Goal: Task Accomplishment & Management: Complete application form

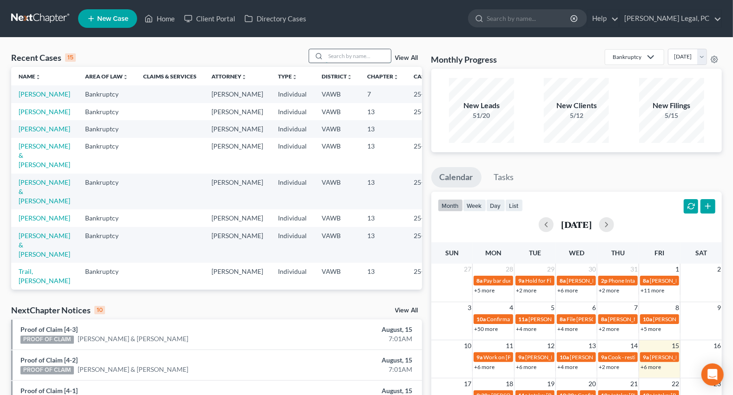
click at [367, 55] on input "search" at bounding box center [358, 55] width 65 height 13
type input "[PERSON_NAME]"
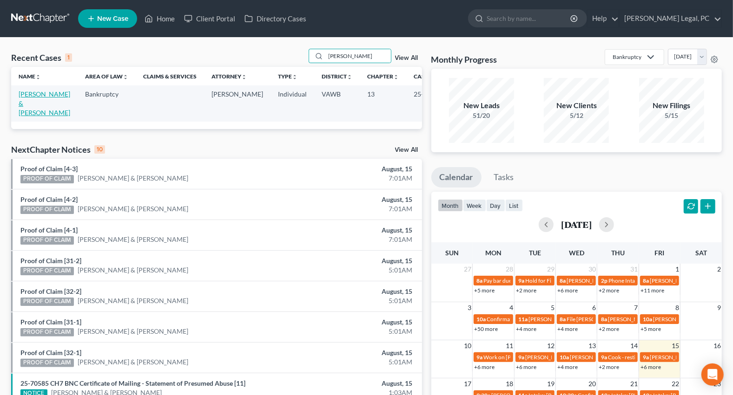
click at [26, 101] on link "[PERSON_NAME] & [PERSON_NAME]" at bounding box center [45, 103] width 52 height 26
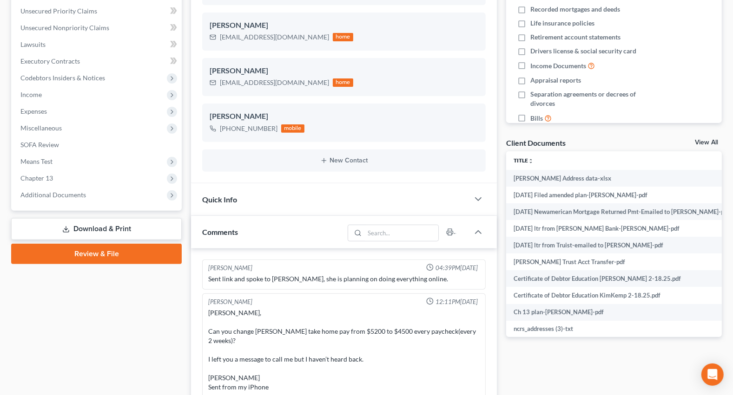
scroll to position [649, 0]
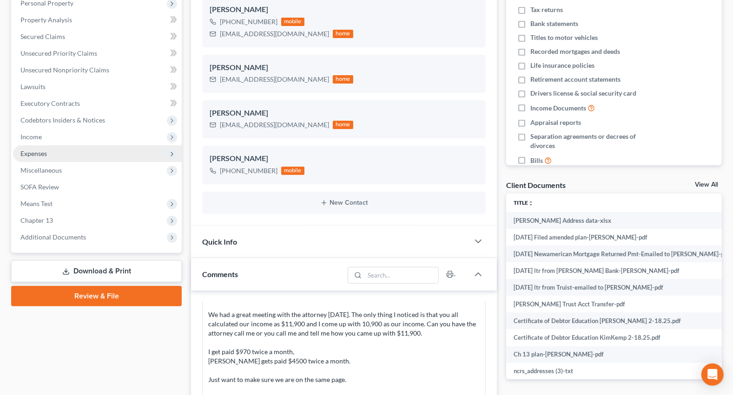
click at [38, 151] on span "Expenses" at bounding box center [33, 154] width 26 height 8
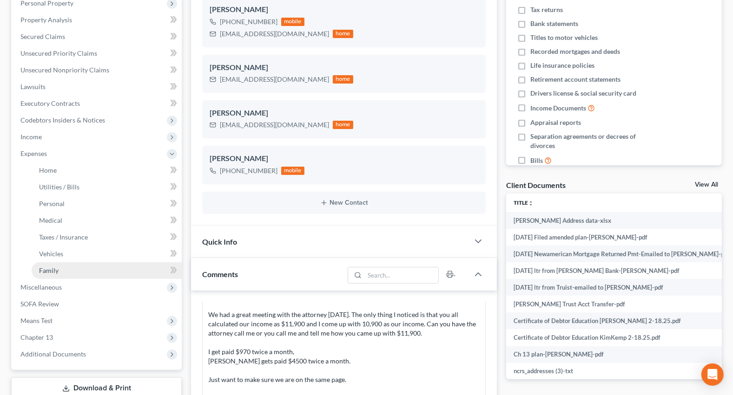
click at [54, 269] on span "Family" at bounding box center [49, 271] width 20 height 8
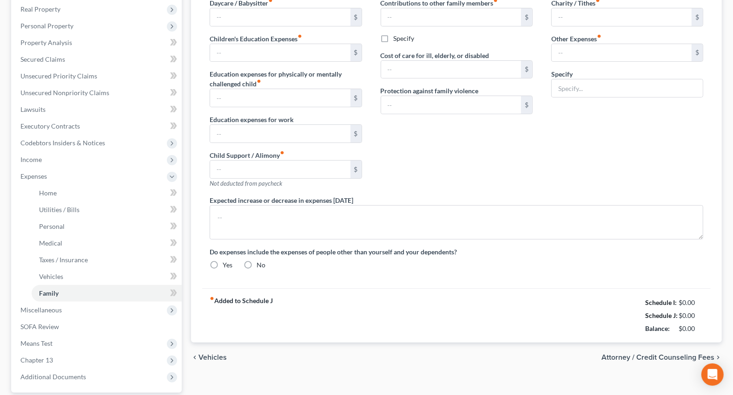
scroll to position [231, 0]
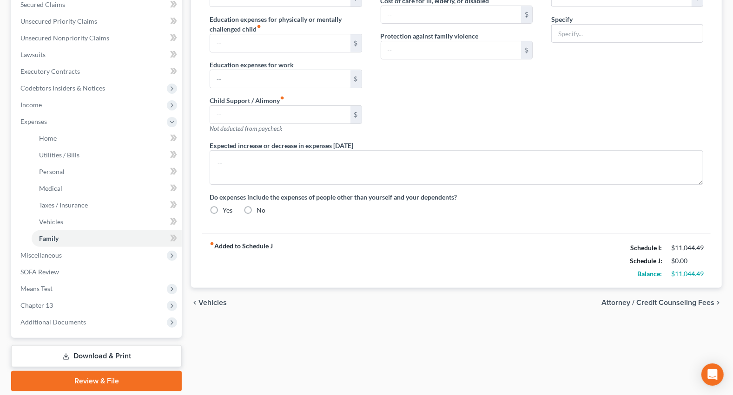
type input "100.00"
type input "Dog food and care"
radio input "true"
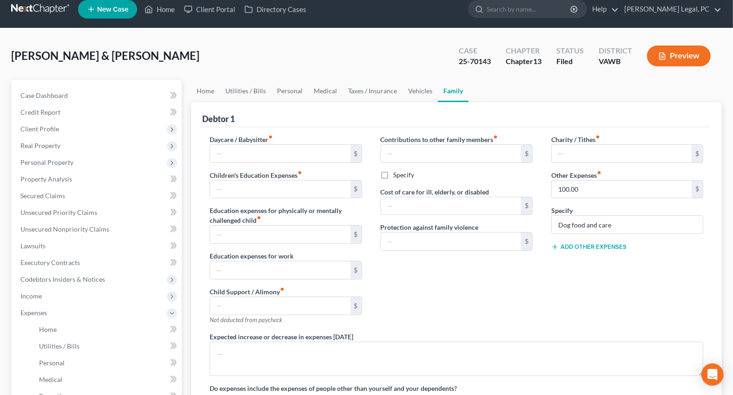
scroll to position [0, 0]
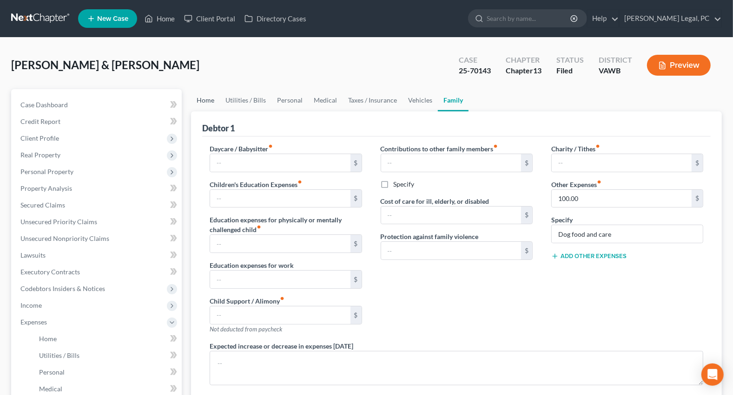
click at [202, 101] on link "Home" at bounding box center [205, 100] width 29 height 22
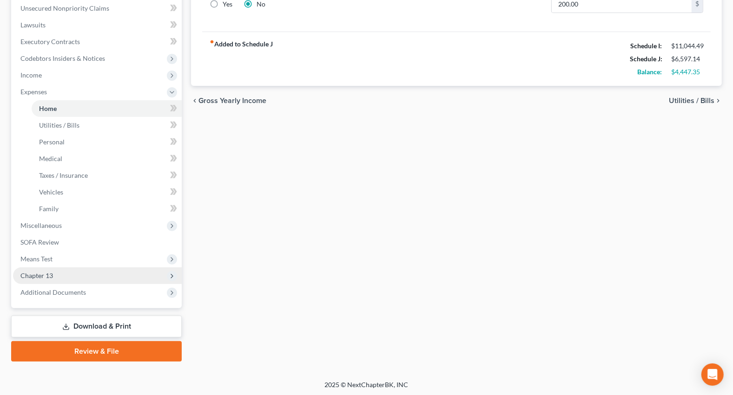
scroll to position [231, 0]
click at [28, 276] on span "Chapter 13" at bounding box center [36, 275] width 33 height 8
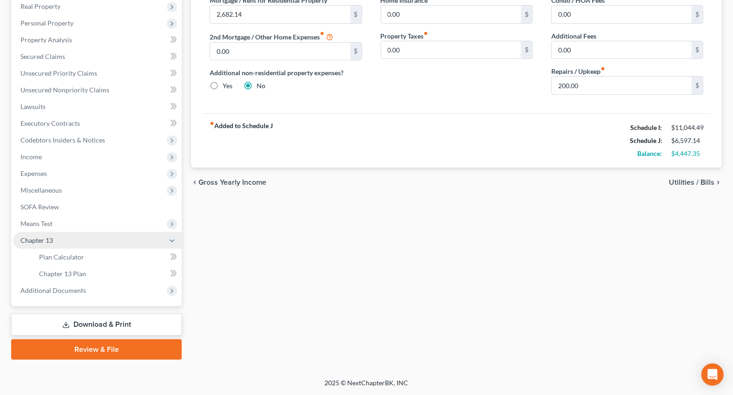
scroll to position [148, 0]
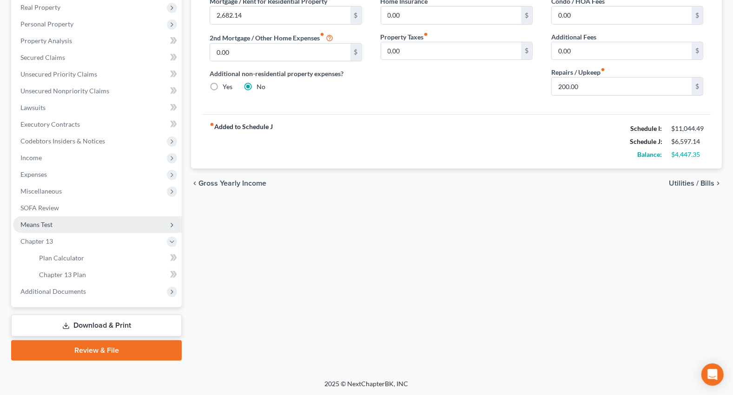
click at [46, 223] on span "Means Test" at bounding box center [36, 225] width 32 height 8
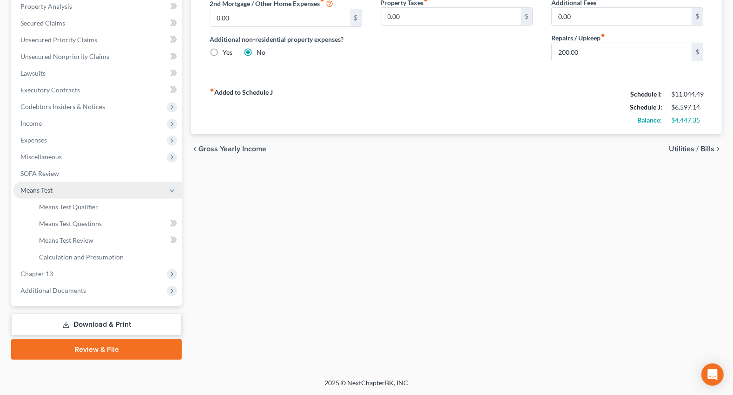
scroll to position [181, 0]
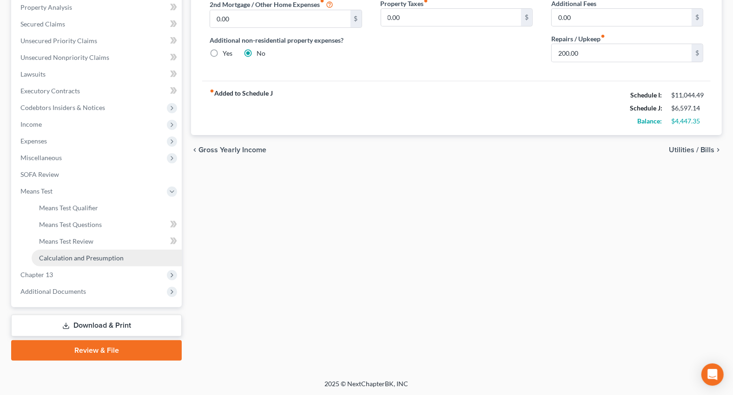
click at [65, 259] on span "Calculation and Presumption" at bounding box center [81, 258] width 85 height 8
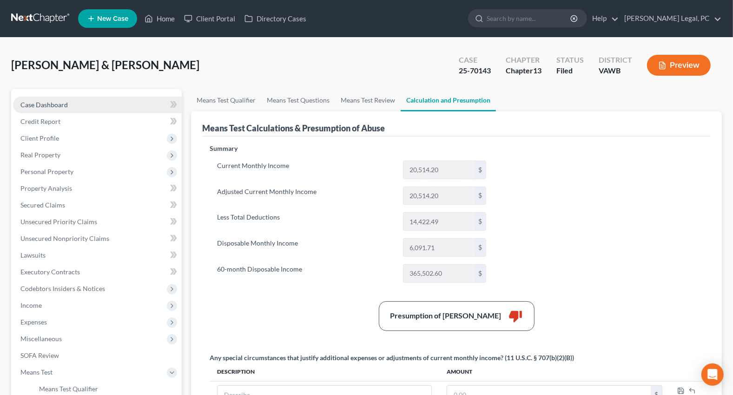
click at [63, 106] on span "Case Dashboard" at bounding box center [43, 105] width 47 height 8
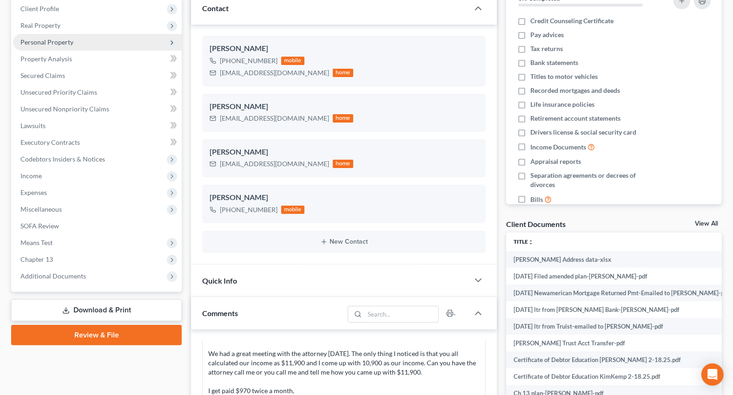
scroll to position [84, 0]
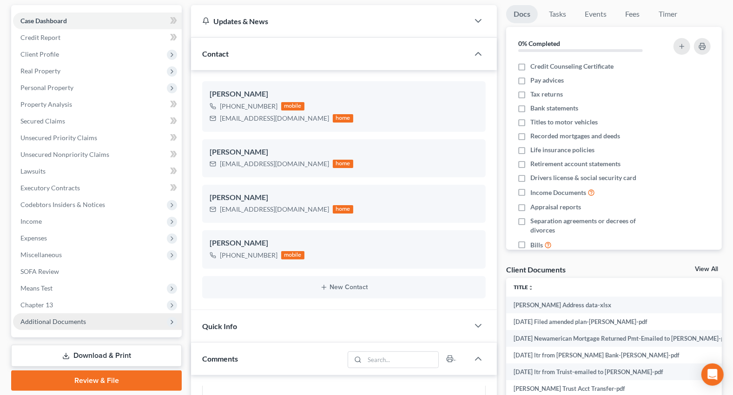
click at [51, 323] on span "Additional Documents" at bounding box center [53, 322] width 66 height 8
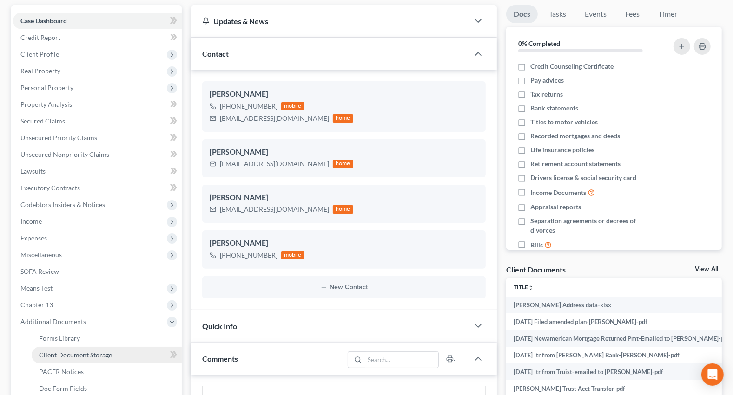
click at [63, 351] on span "Client Document Storage" at bounding box center [75, 355] width 73 height 8
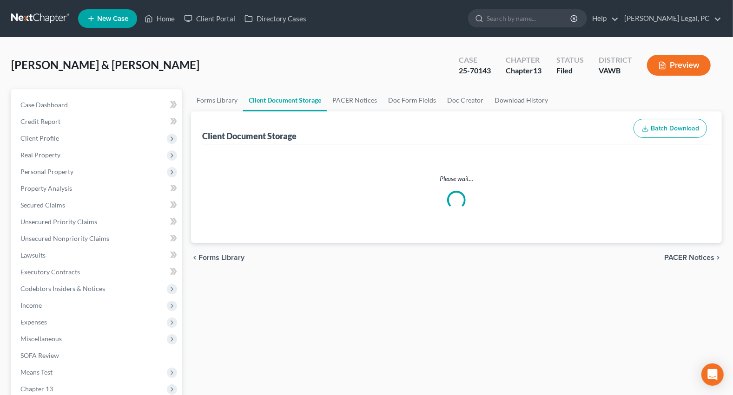
select select "0"
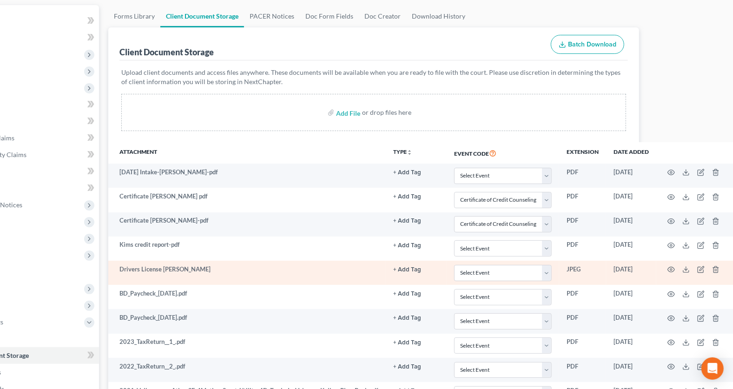
scroll to position [84, 85]
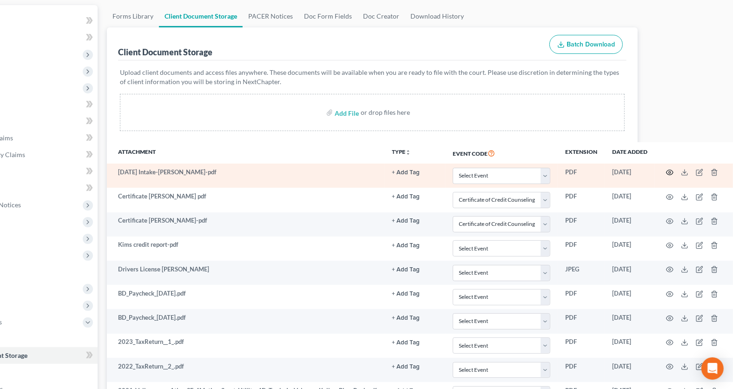
click at [670, 169] on icon "button" at bounding box center [669, 172] width 7 height 7
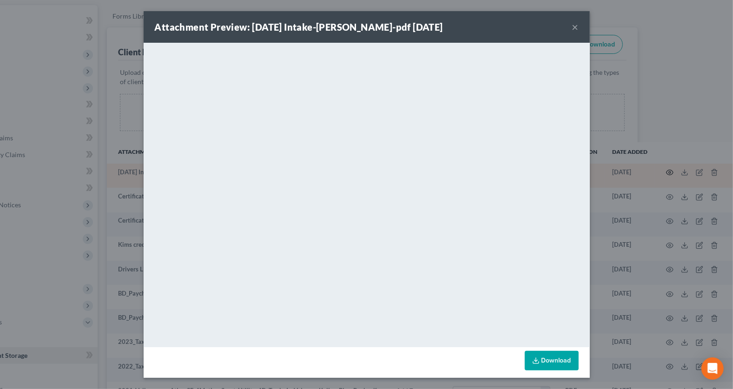
scroll to position [84, 80]
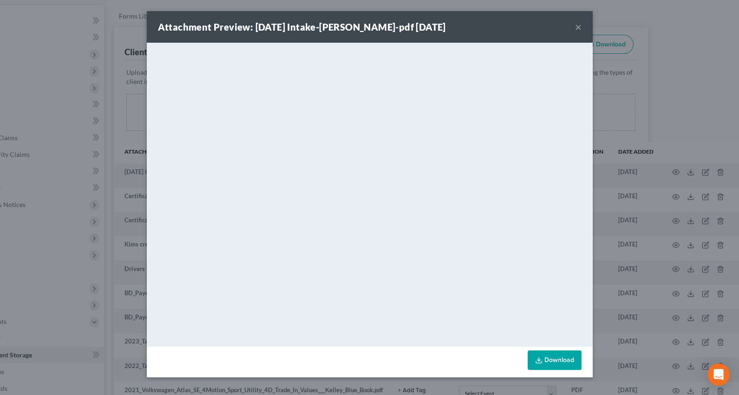
click at [577, 28] on button "×" at bounding box center [578, 26] width 7 height 11
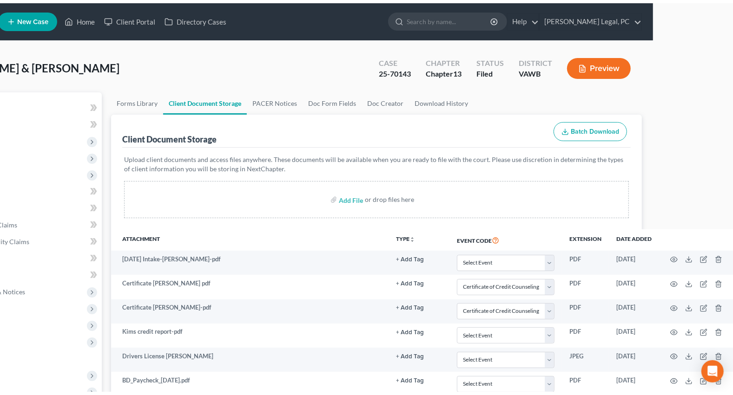
scroll to position [0, 0]
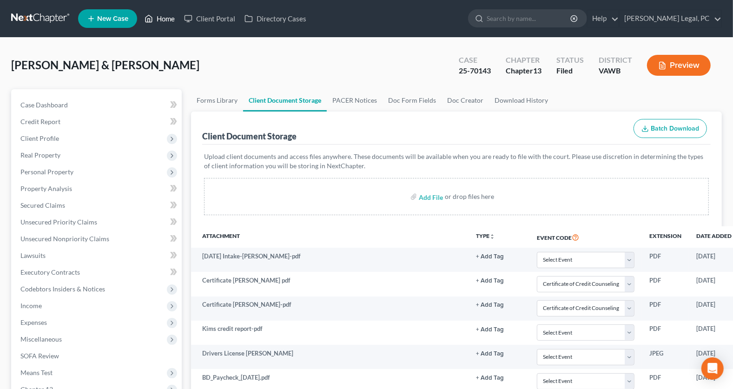
click at [164, 20] on link "Home" at bounding box center [159, 18] width 39 height 17
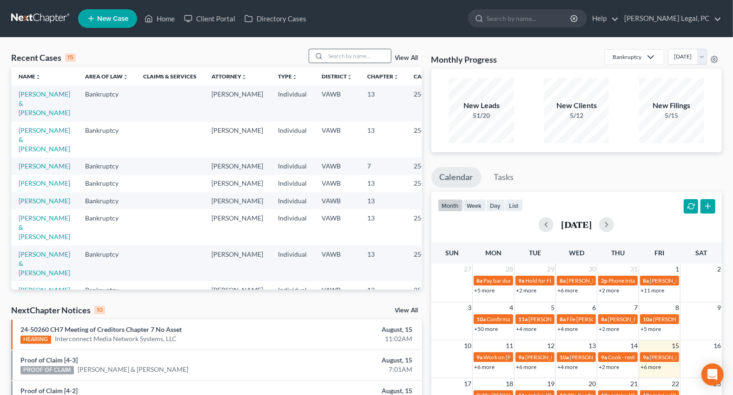
click at [361, 56] on input "search" at bounding box center [358, 55] width 65 height 13
click at [327, 60] on input "search" at bounding box center [358, 55] width 65 height 13
type input "[PERSON_NAME]"
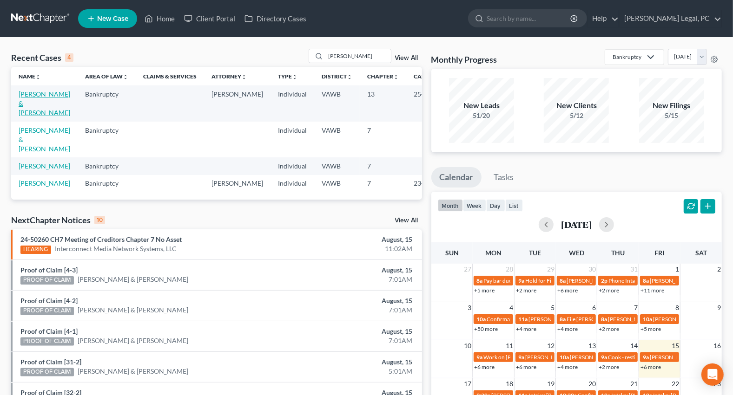
click at [27, 105] on link "[PERSON_NAME] & [PERSON_NAME]" at bounding box center [45, 103] width 52 height 26
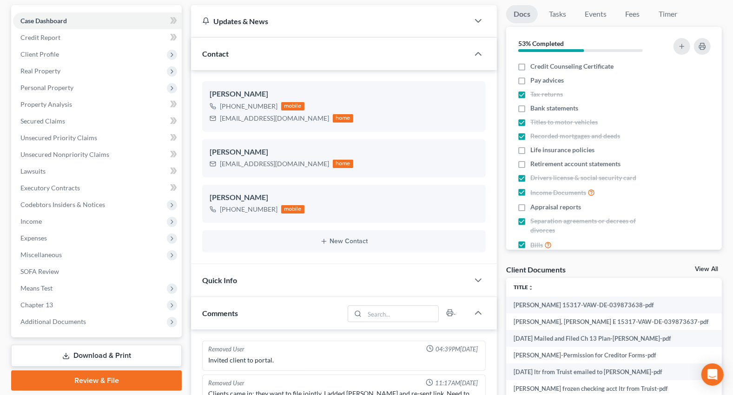
scroll to position [1439, 0]
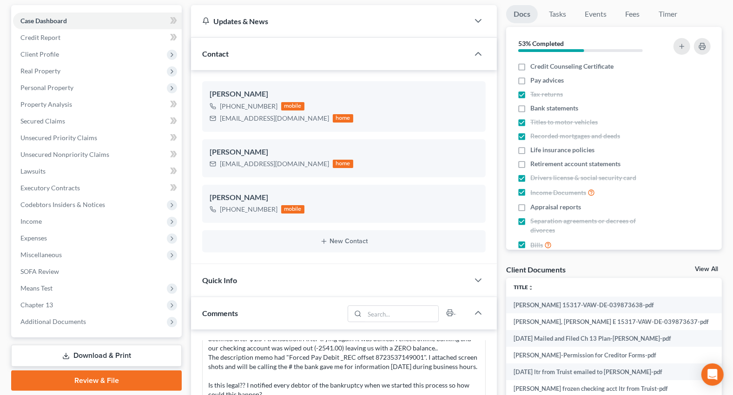
drag, startPoint x: 46, startPoint y: 326, endPoint x: 65, endPoint y: 331, distance: 19.6
click at [46, 326] on span "Additional Documents" at bounding box center [97, 322] width 169 height 17
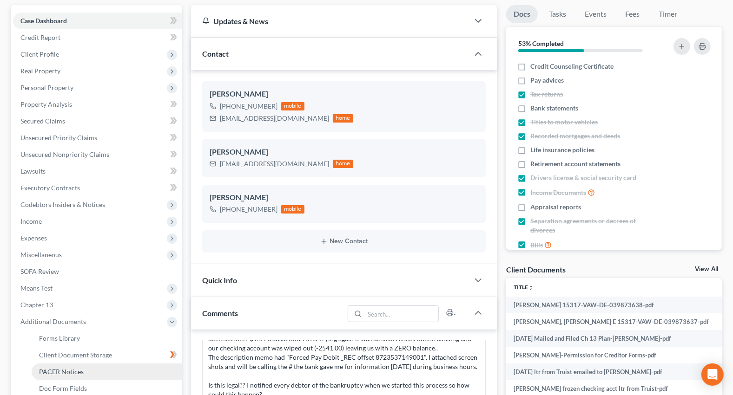
click at [74, 369] on span "PACER Notices" at bounding box center [61, 372] width 45 height 8
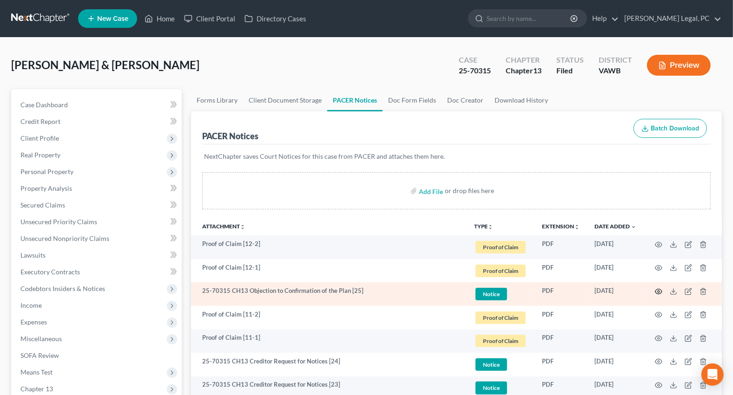
click at [657, 291] on circle "button" at bounding box center [658, 292] width 2 height 2
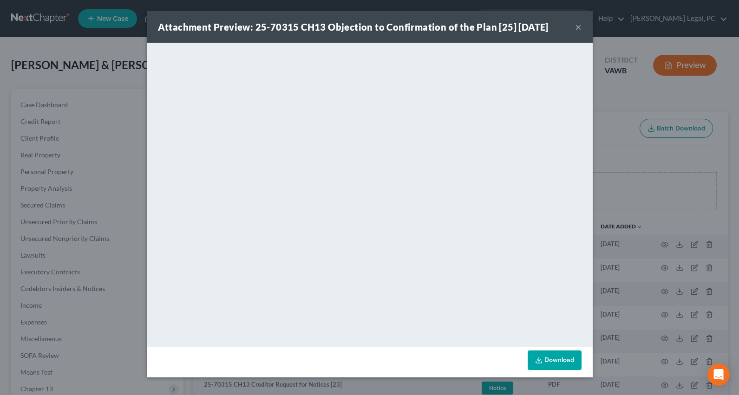
click at [95, 46] on div "Attachment Preview: 25-70315 CH13 Objection to Confirmation of the Plan [25] [D…" at bounding box center [369, 197] width 739 height 395
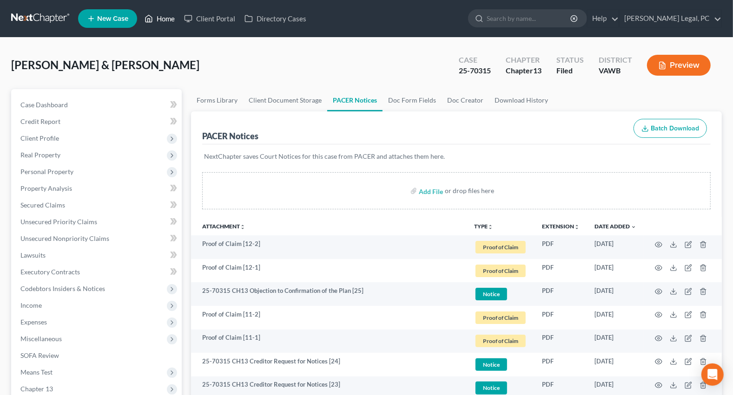
click at [174, 14] on link "Home" at bounding box center [159, 18] width 39 height 17
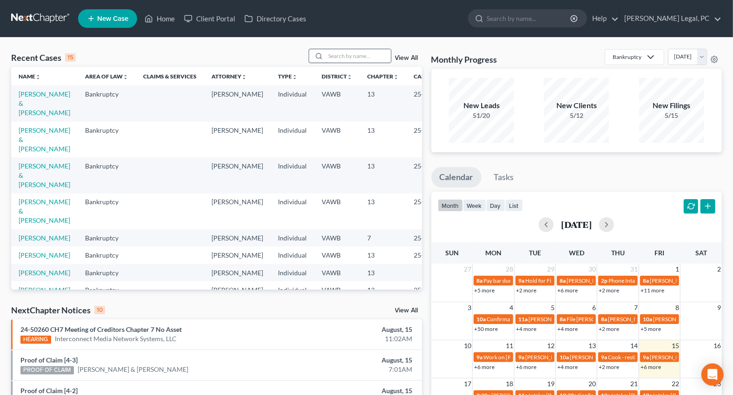
click at [348, 55] on input "search" at bounding box center [358, 55] width 65 height 13
type input "[PERSON_NAME]"
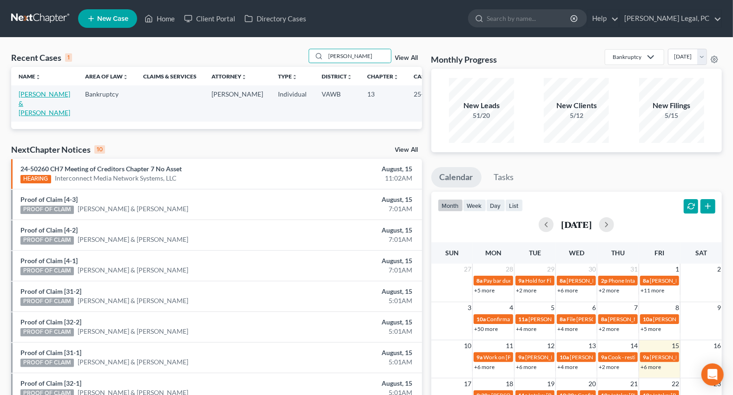
click at [37, 100] on link "[PERSON_NAME] & [PERSON_NAME]" at bounding box center [45, 103] width 52 height 26
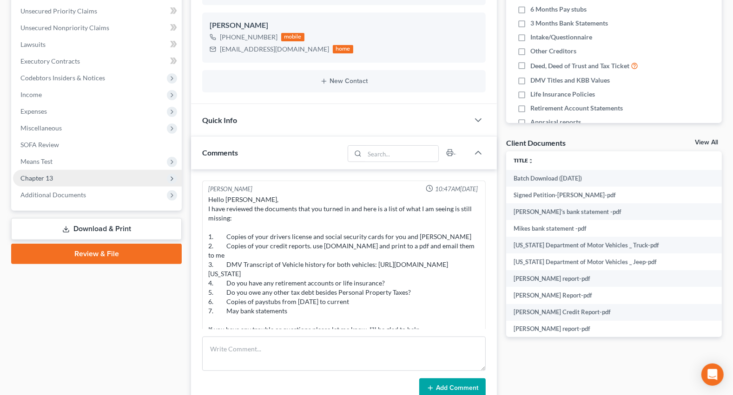
scroll to position [171, 0]
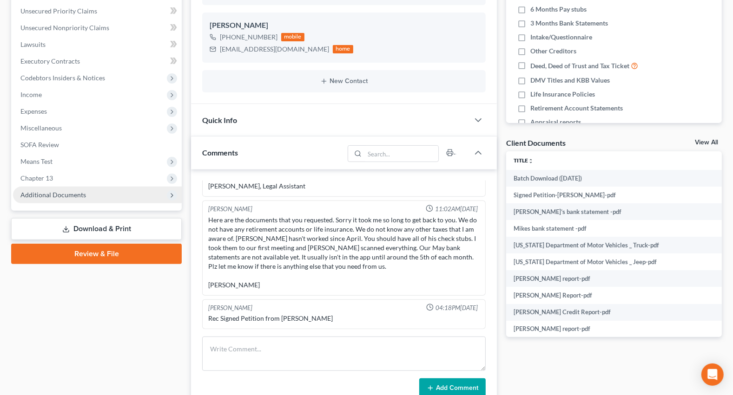
click at [52, 194] on span "Additional Documents" at bounding box center [53, 195] width 66 height 8
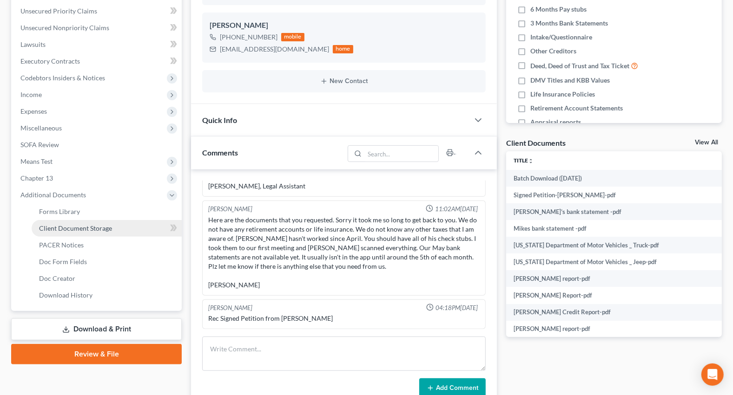
click at [64, 228] on span "Client Document Storage" at bounding box center [75, 228] width 73 height 8
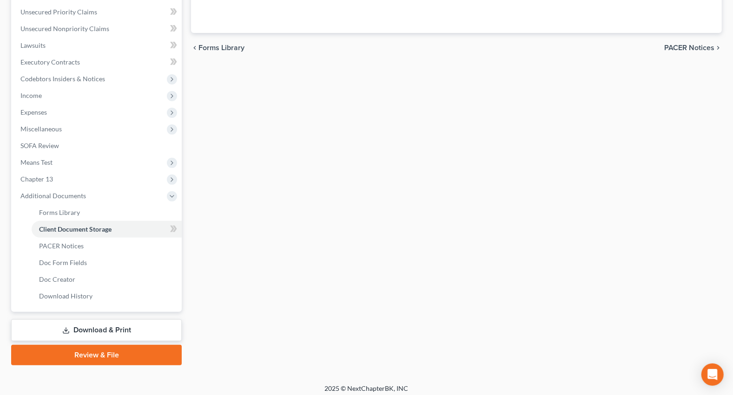
scroll to position [83, 0]
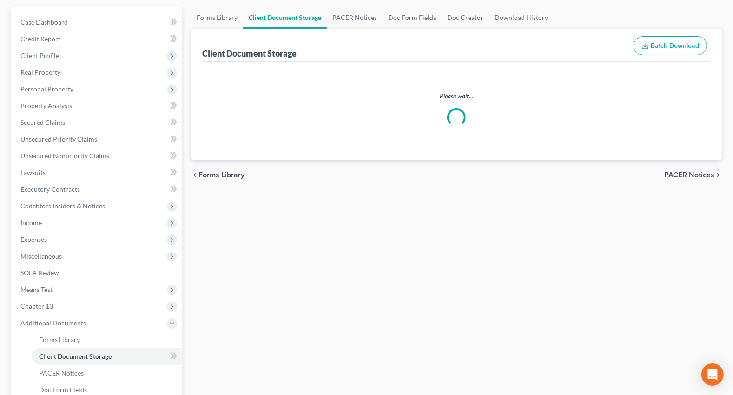
select select "0"
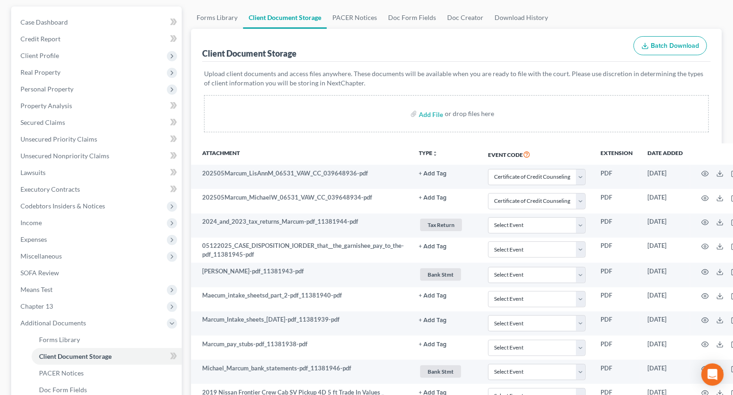
scroll to position [0, 0]
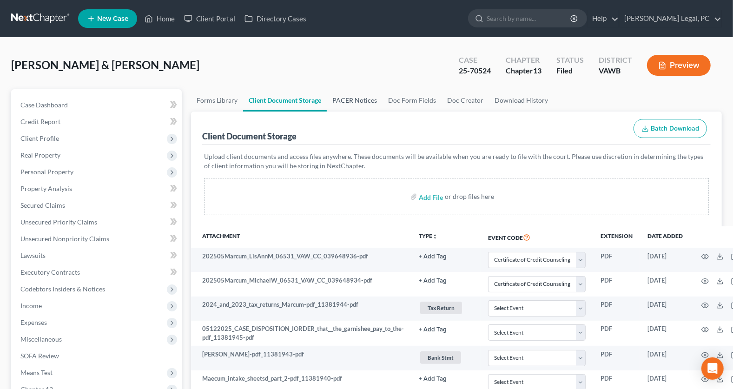
click at [358, 102] on link "PACER Notices" at bounding box center [355, 100] width 56 height 22
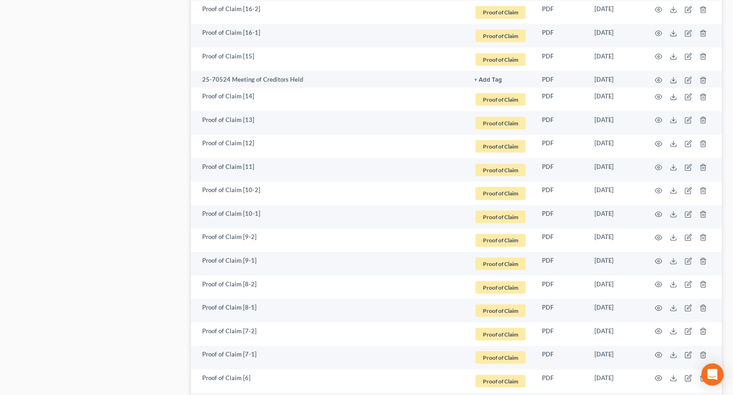
scroll to position [802, 0]
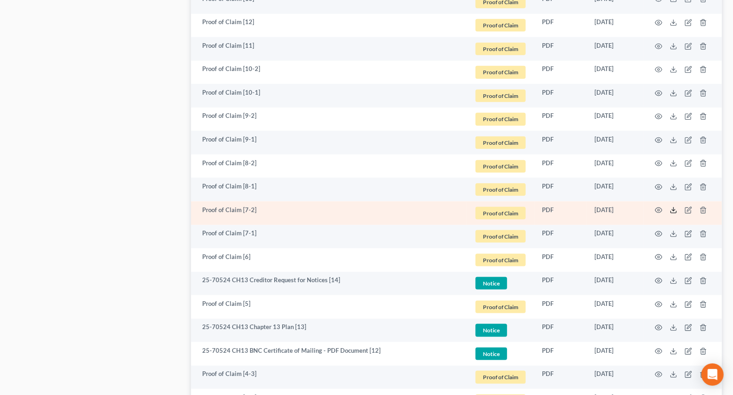
click at [675, 210] on icon at bounding box center [672, 210] width 7 height 7
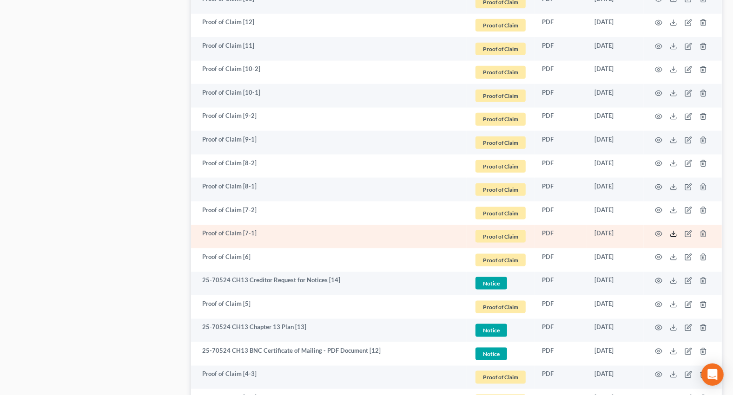
click at [674, 234] on polyline at bounding box center [673, 234] width 3 height 1
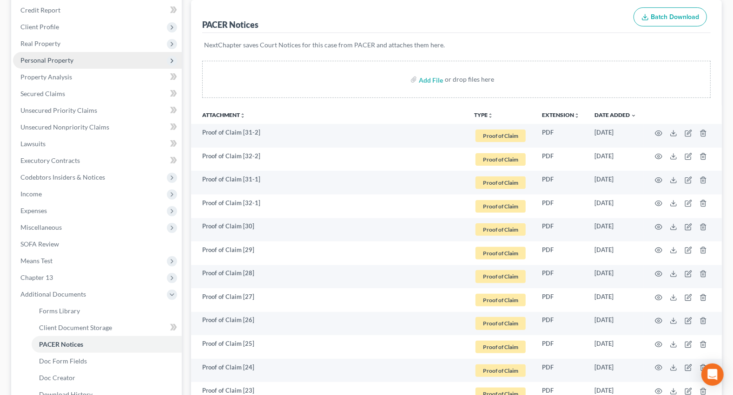
scroll to position [0, 0]
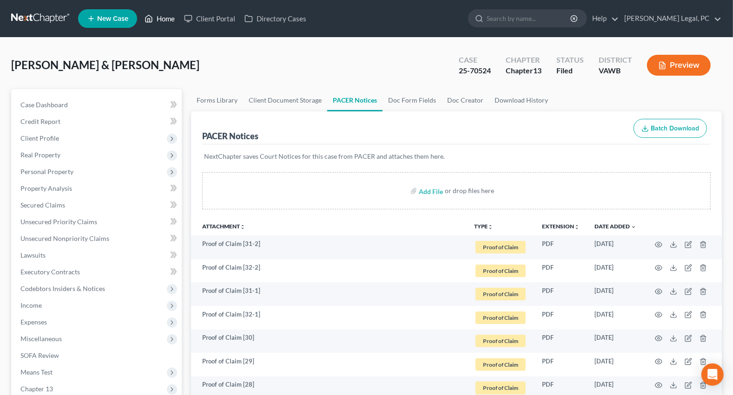
drag, startPoint x: 170, startPoint y: 9, endPoint x: 165, endPoint y: 19, distance: 10.2
click at [170, 11] on ul "New Case Home Client Portal Directory Cases - No Result - See all results Or Pr…" at bounding box center [399, 19] width 643 height 24
click at [165, 19] on link "Home" at bounding box center [159, 18] width 39 height 17
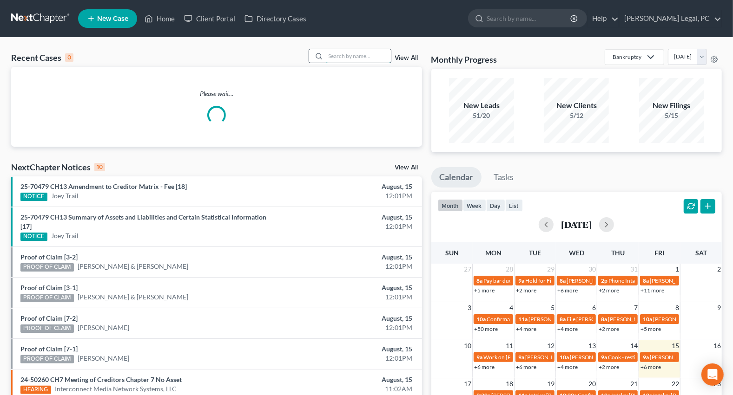
click at [335, 56] on input "search" at bounding box center [358, 55] width 65 height 13
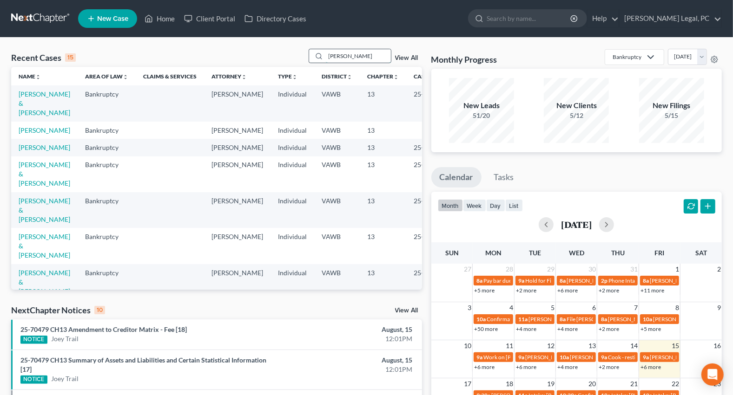
type input "[PERSON_NAME]"
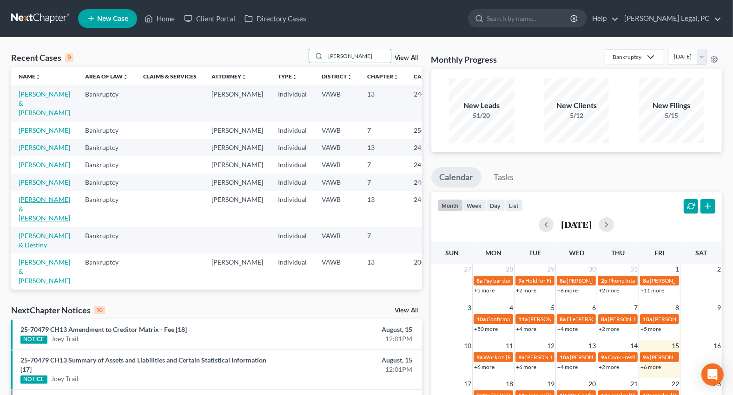
click at [26, 222] on link "[PERSON_NAME] & [PERSON_NAME]" at bounding box center [45, 209] width 52 height 26
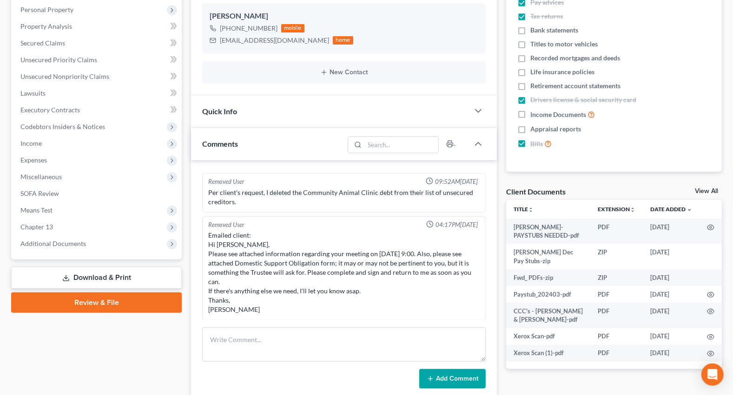
scroll to position [169, 0]
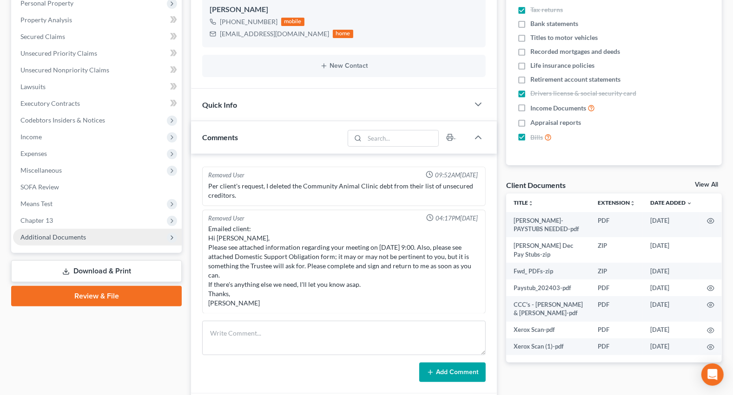
click at [79, 233] on span "Additional Documents" at bounding box center [53, 237] width 66 height 8
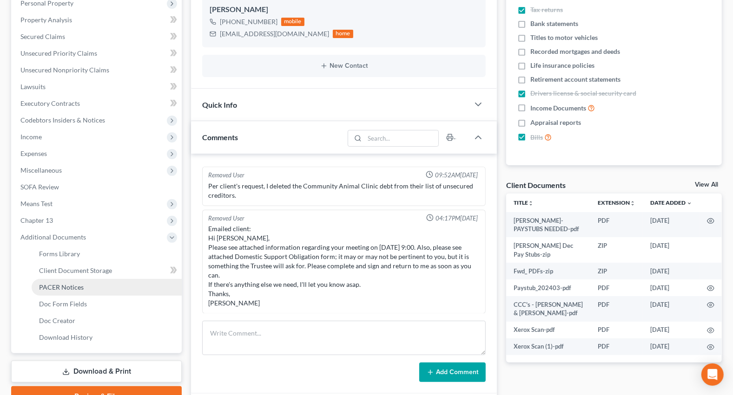
click at [78, 283] on span "PACER Notices" at bounding box center [61, 287] width 45 height 8
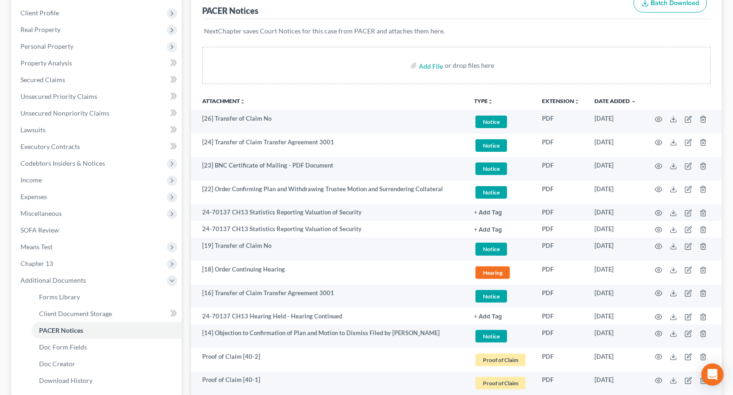
scroll to position [126, 0]
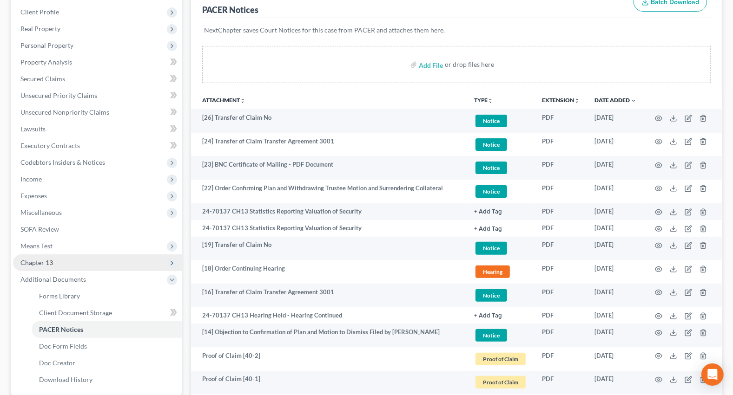
click at [40, 268] on span "Chapter 13" at bounding box center [97, 263] width 169 height 17
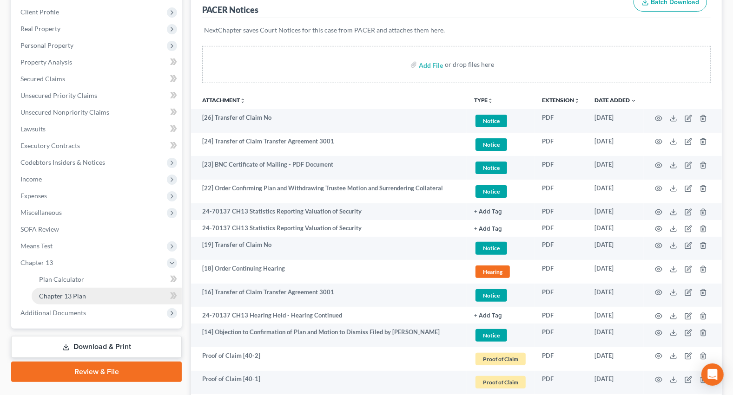
click at [55, 289] on link "Chapter 13 Plan" at bounding box center [107, 296] width 150 height 17
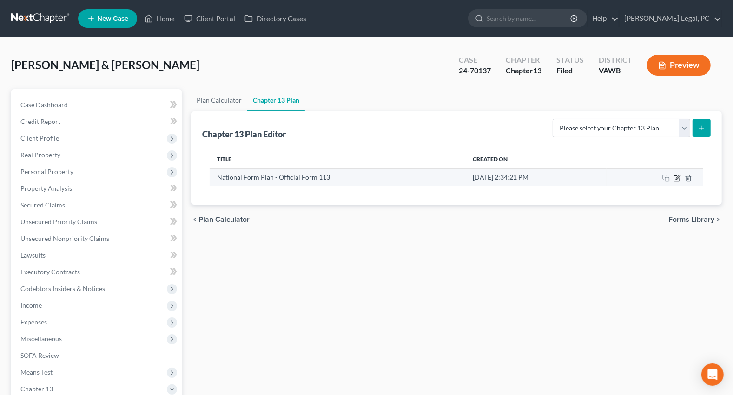
click at [679, 181] on icon "button" at bounding box center [677, 179] width 6 height 6
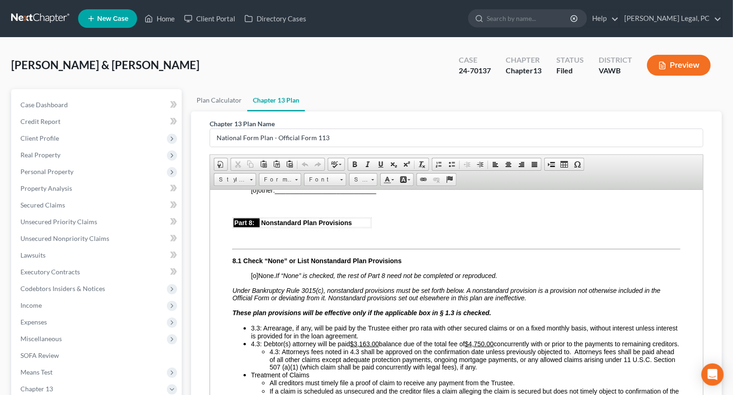
scroll to position [1942, 0]
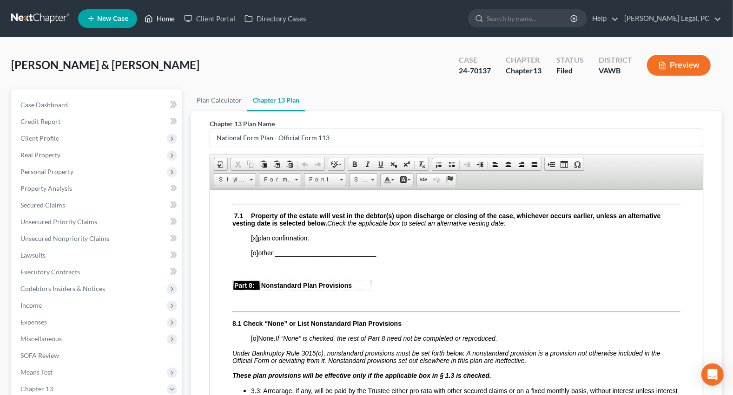
click at [168, 18] on link "Home" at bounding box center [159, 18] width 39 height 17
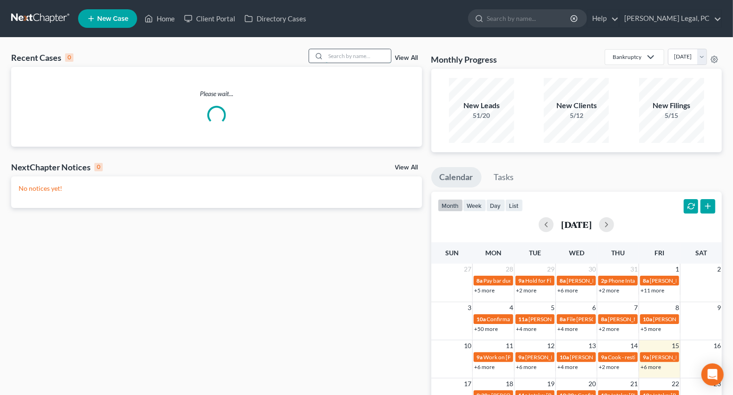
click at [361, 53] on input "search" at bounding box center [358, 55] width 65 height 13
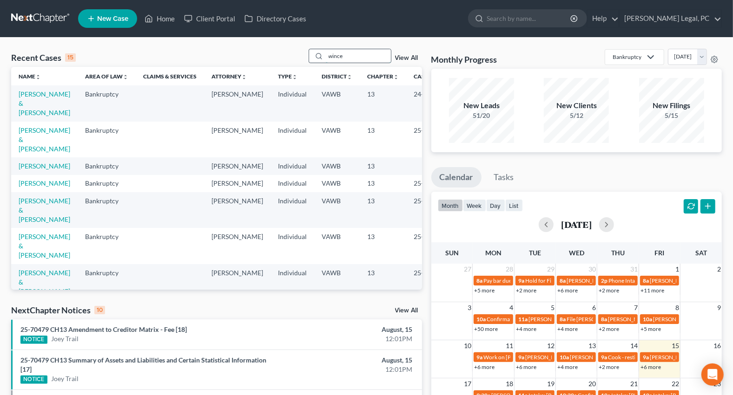
type input "wince"
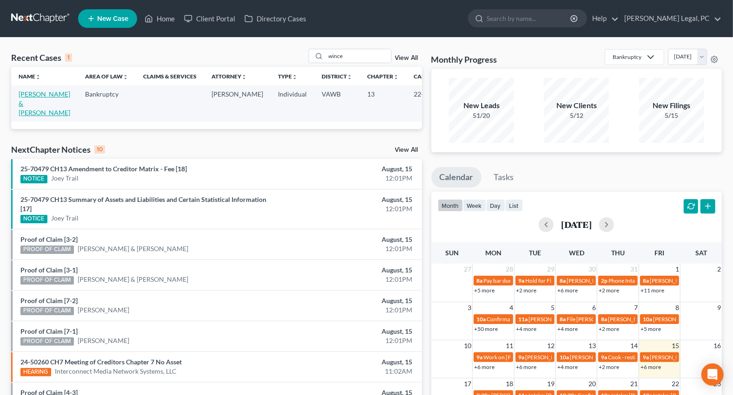
click at [33, 106] on link "[PERSON_NAME] & [PERSON_NAME]" at bounding box center [45, 103] width 52 height 26
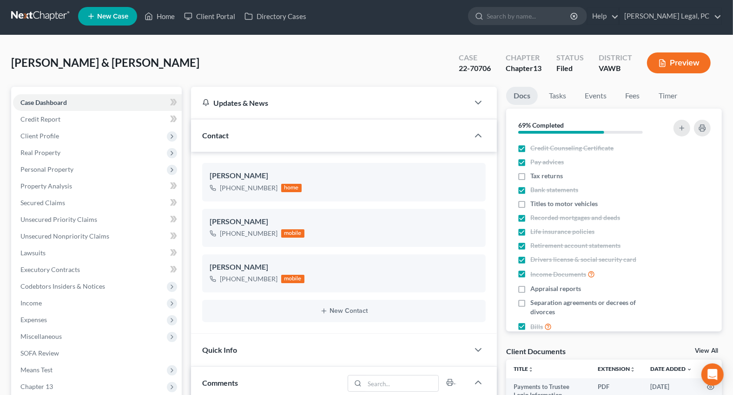
scroll to position [169, 0]
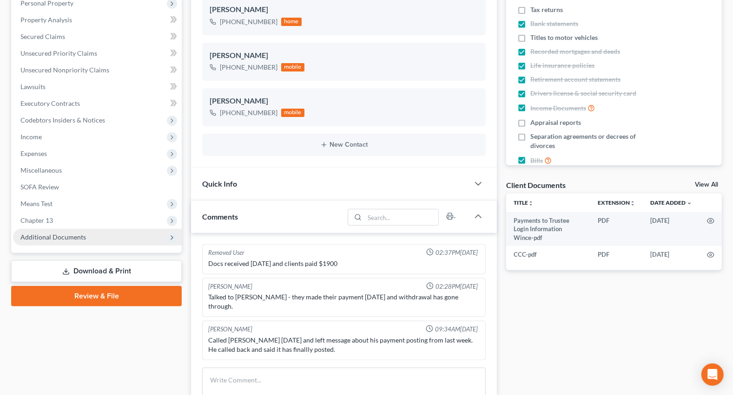
click at [37, 243] on span "Additional Documents" at bounding box center [97, 237] width 169 height 17
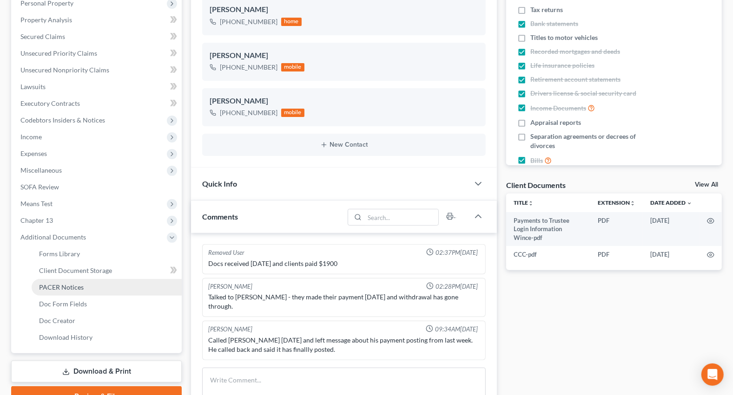
click at [69, 288] on span "PACER Notices" at bounding box center [61, 287] width 45 height 8
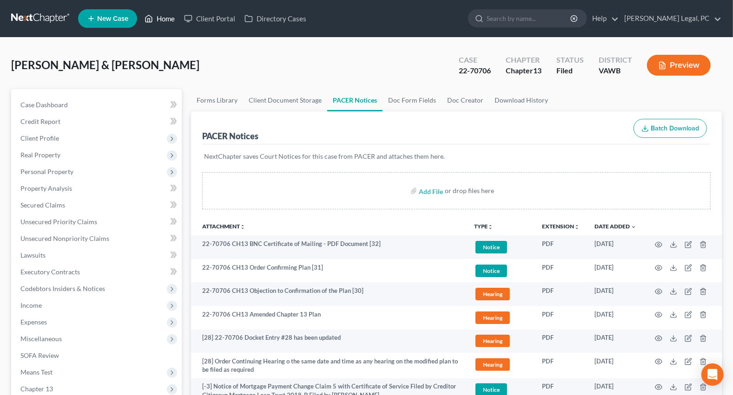
click at [156, 12] on link "Home" at bounding box center [159, 18] width 39 height 17
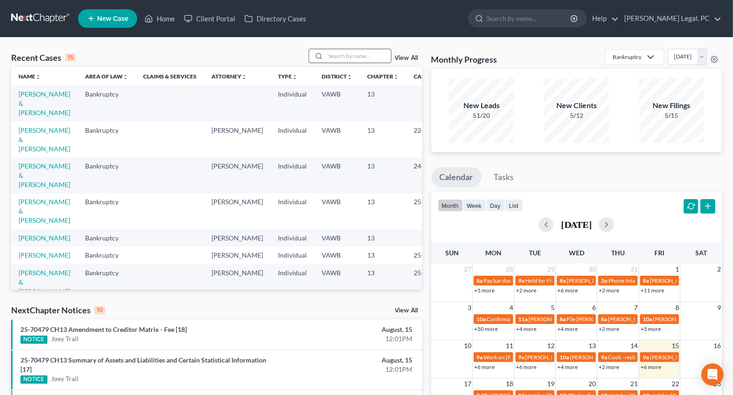
click at [347, 53] on input "search" at bounding box center [358, 55] width 65 height 13
type input "[PERSON_NAME]"
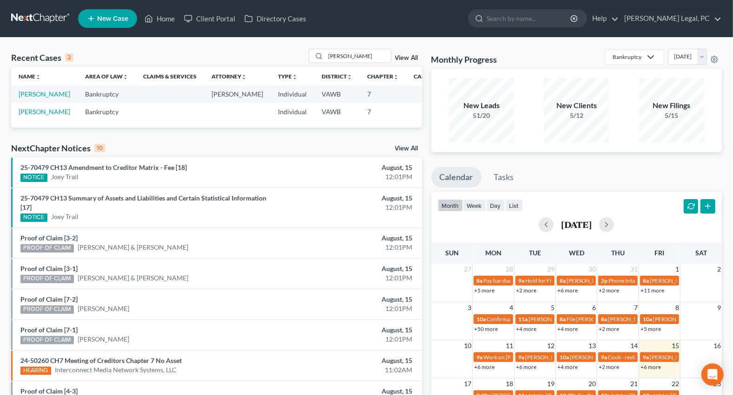
click at [32, 98] on td "[PERSON_NAME]" at bounding box center [44, 93] width 66 height 17
click at [32, 98] on link "[PERSON_NAME]" at bounding box center [45, 94] width 52 height 8
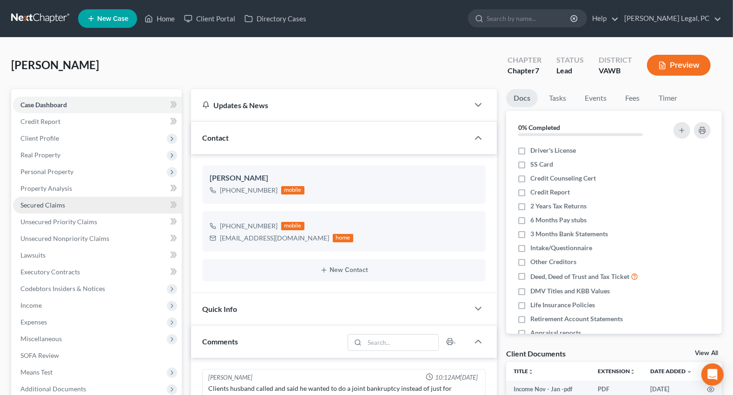
scroll to position [124, 0]
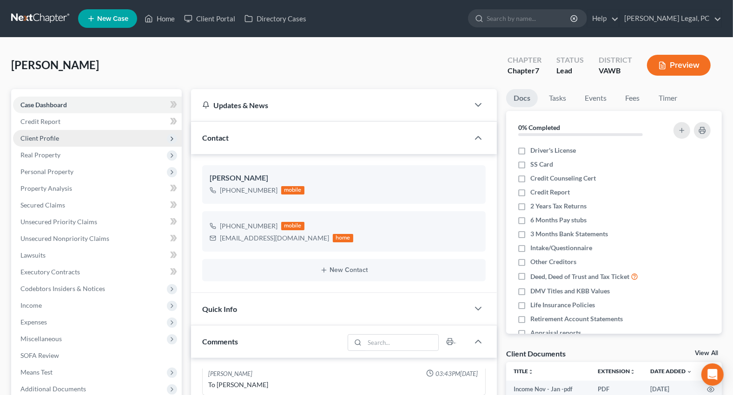
click at [60, 142] on span "Client Profile" at bounding box center [97, 138] width 169 height 17
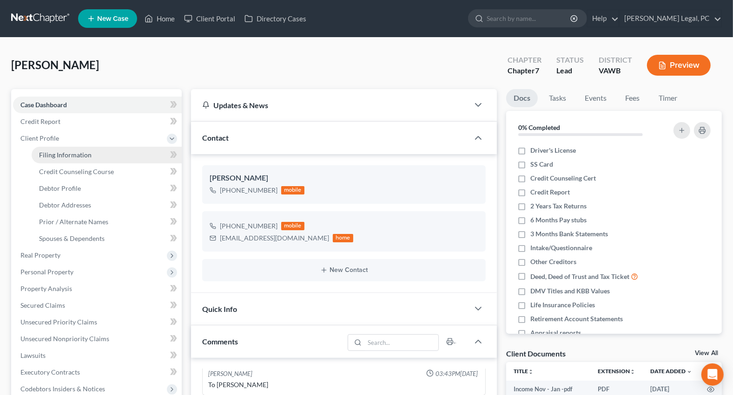
click at [66, 159] on link "Filing Information" at bounding box center [107, 155] width 150 height 17
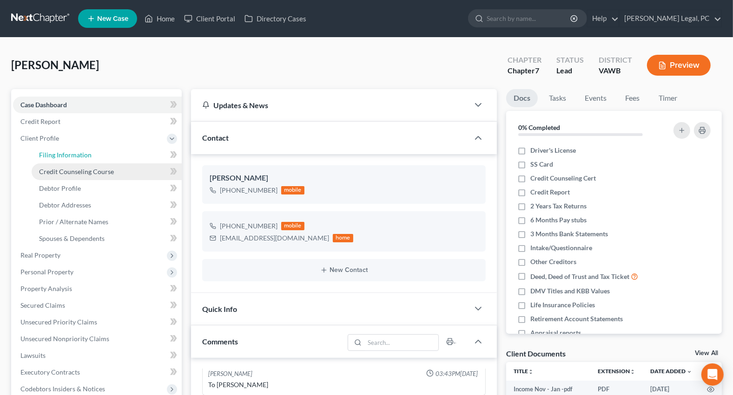
select select "1"
select select "0"
select select "48"
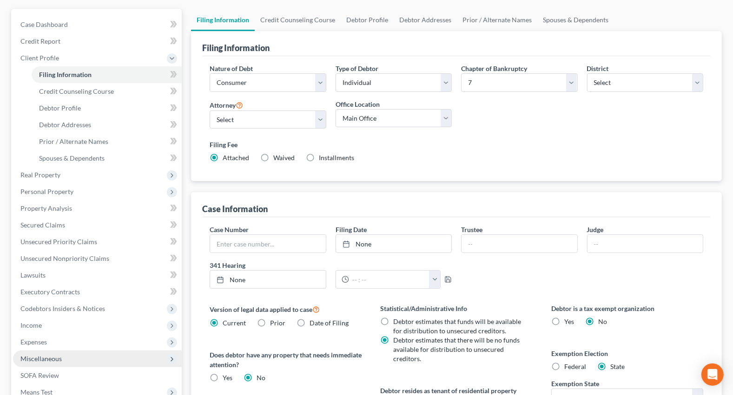
scroll to position [211, 0]
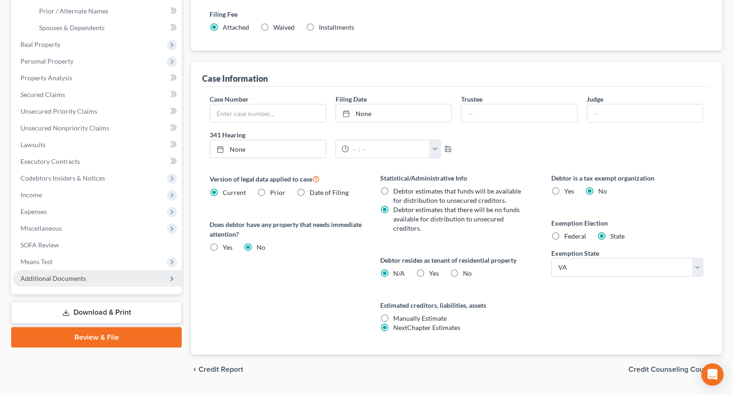
click at [51, 273] on span "Additional Documents" at bounding box center [97, 278] width 169 height 17
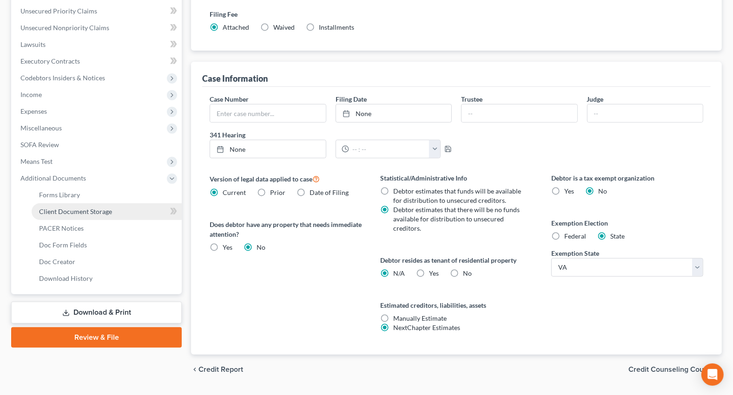
click at [86, 205] on link "Client Document Storage" at bounding box center [107, 211] width 150 height 17
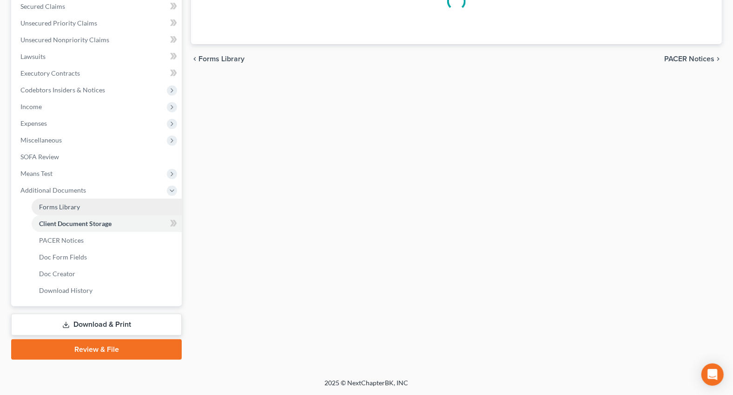
scroll to position [197, 0]
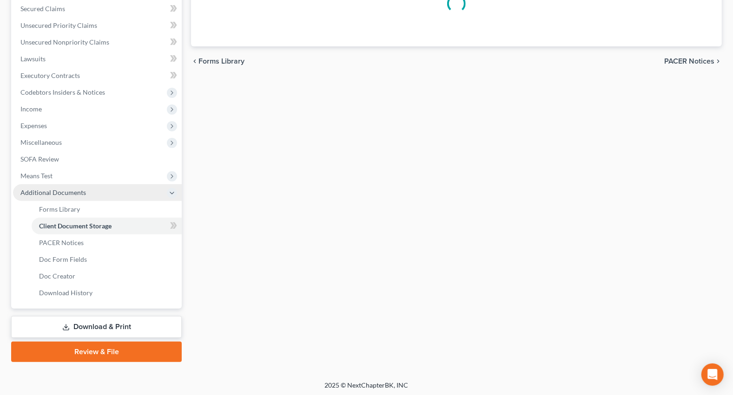
select select "0"
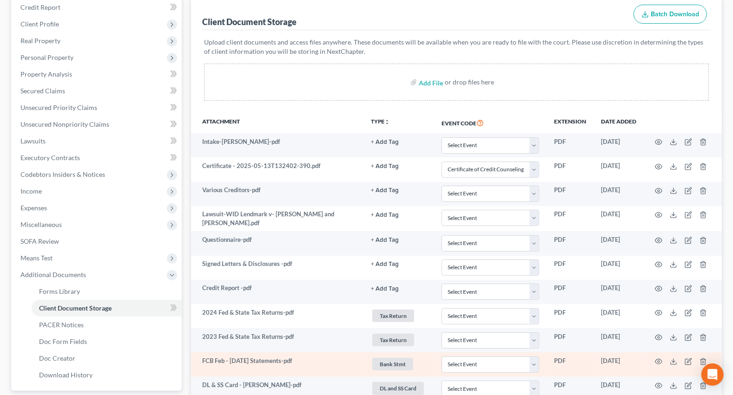
scroll to position [99, 0]
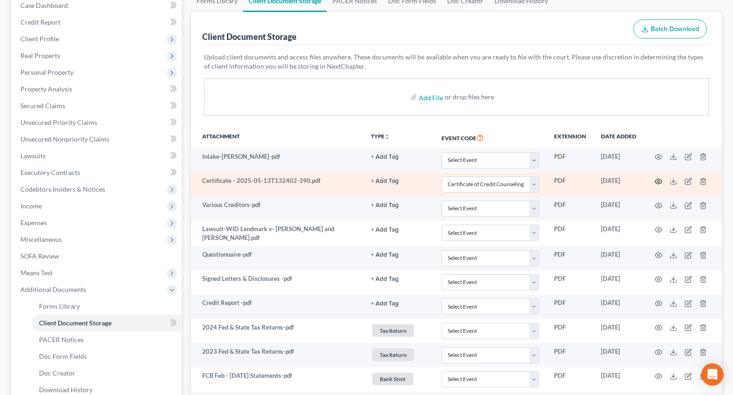
click at [658, 181] on icon "button" at bounding box center [658, 181] width 7 height 7
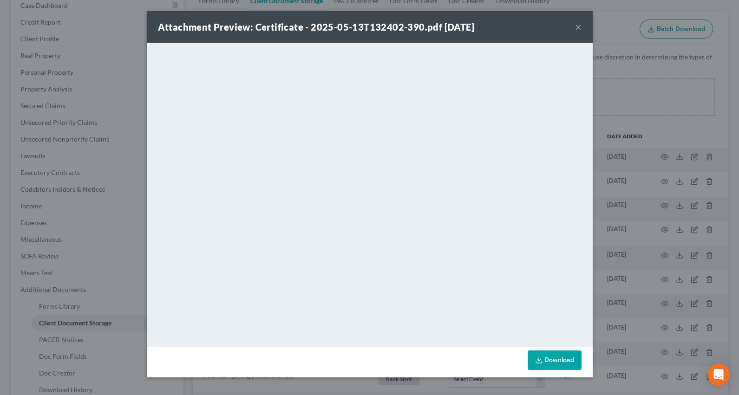
click at [579, 28] on button "×" at bounding box center [578, 26] width 7 height 11
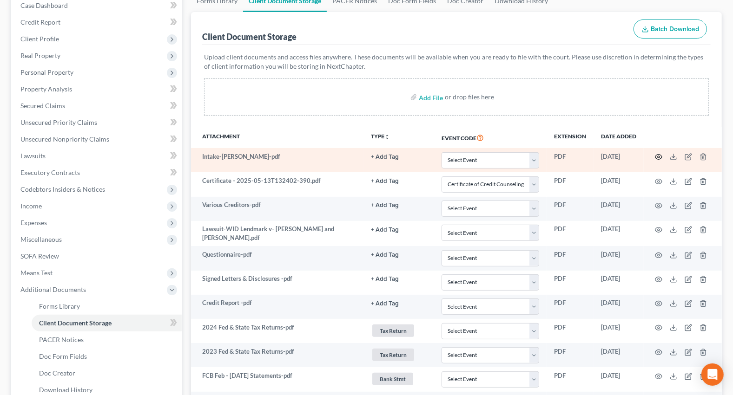
click at [656, 153] on icon "button" at bounding box center [658, 156] width 7 height 7
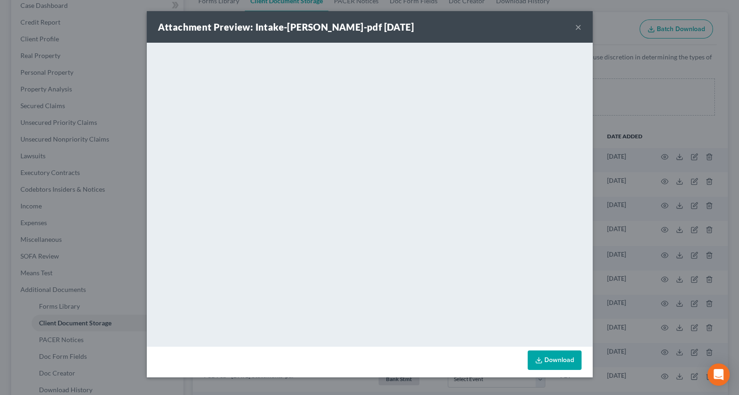
click at [578, 24] on button "×" at bounding box center [578, 26] width 7 height 11
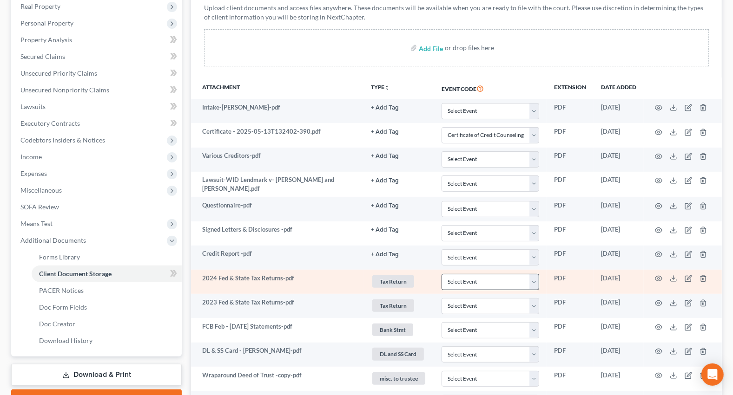
scroll to position [142, 0]
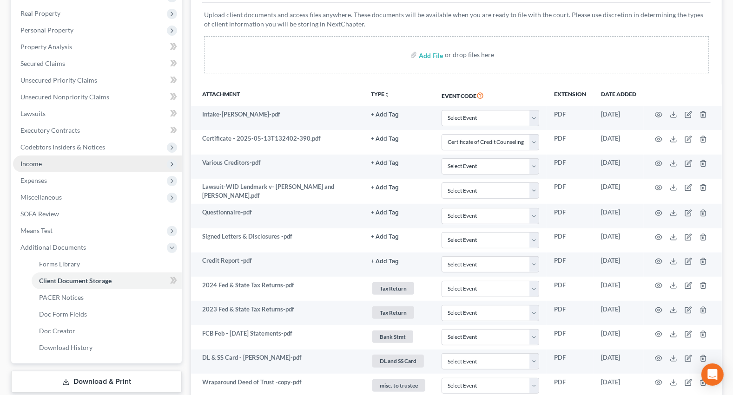
click at [42, 170] on span "Income" at bounding box center [97, 164] width 169 height 17
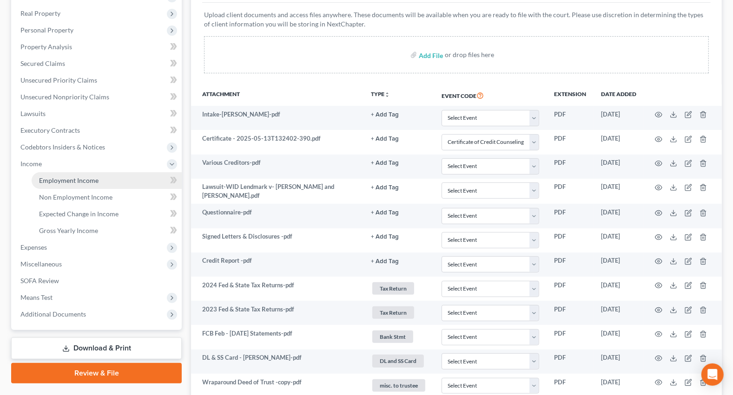
click at [56, 178] on span "Employment Income" at bounding box center [68, 181] width 59 height 8
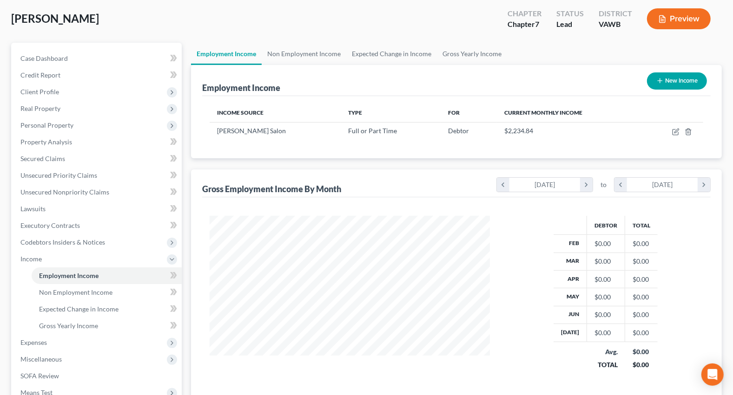
scroll to position [37, 0]
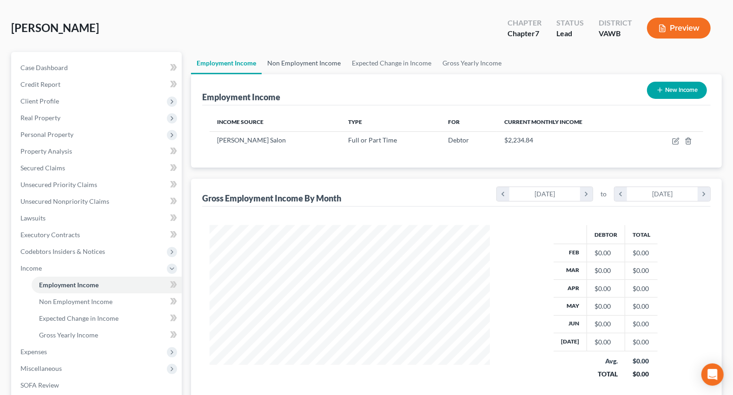
click at [301, 53] on link "Non Employment Income" at bounding box center [304, 63] width 85 height 22
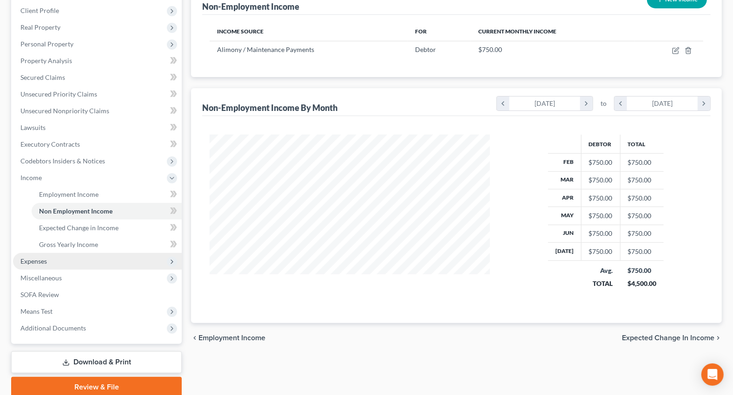
scroll to position [37, 0]
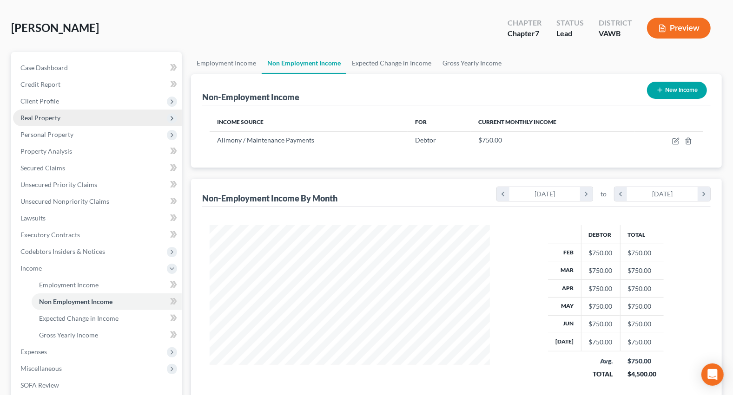
click at [58, 116] on span "Real Property" at bounding box center [40, 118] width 40 height 8
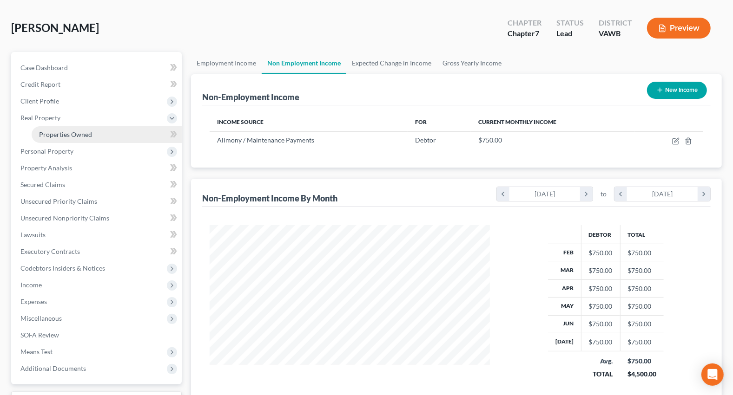
click at [71, 129] on link "Properties Owned" at bounding box center [107, 134] width 150 height 17
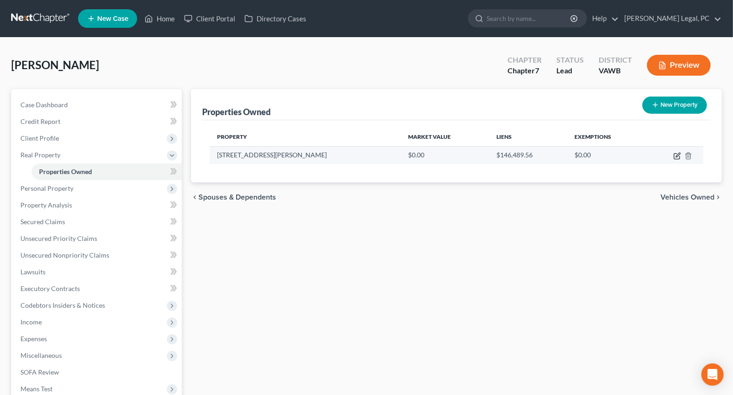
click at [675, 152] on icon "button" at bounding box center [676, 155] width 7 height 7
select select "48"
select select "3"
select select "5"
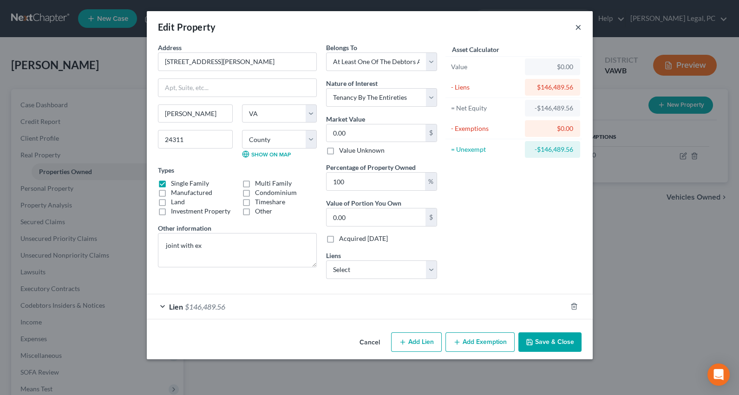
click at [578, 28] on button "×" at bounding box center [578, 26] width 7 height 11
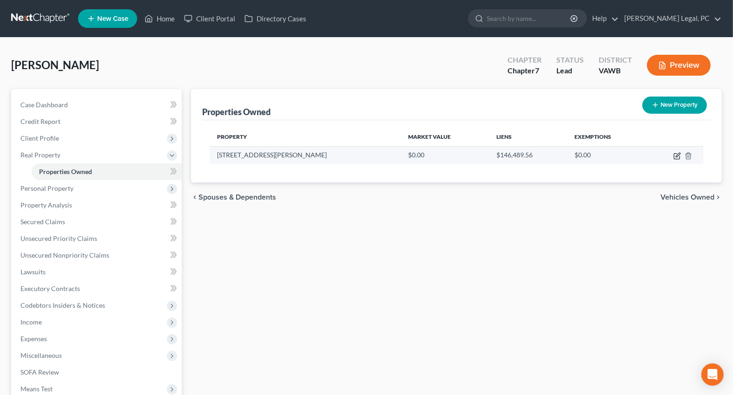
click at [675, 158] on icon "button" at bounding box center [677, 157] width 6 height 6
select select "48"
select select "115"
select select "3"
select select "5"
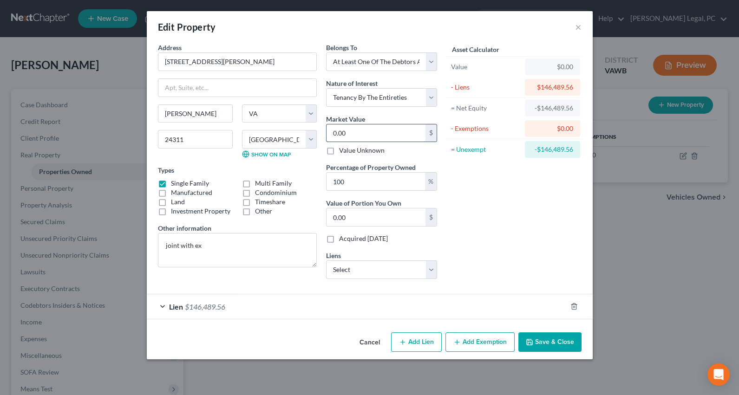
click at [370, 131] on input "0.00" at bounding box center [376, 134] width 99 height 18
type input "2"
type input "2.00"
type input "23"
type input "23.00"
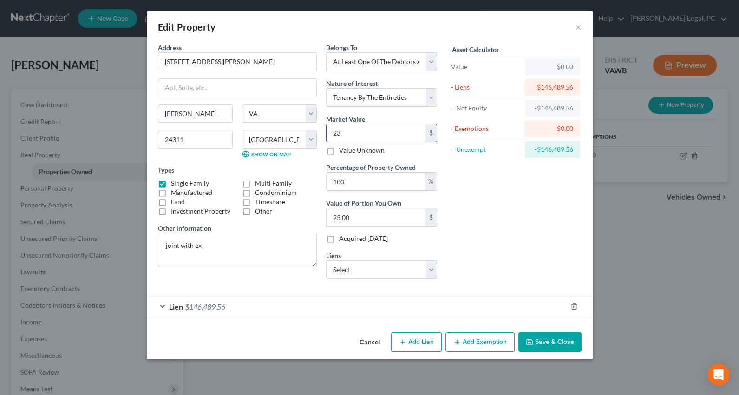
type input "232"
type input "232.00"
type input "2328"
type input "2,328.00"
type input "2,3280"
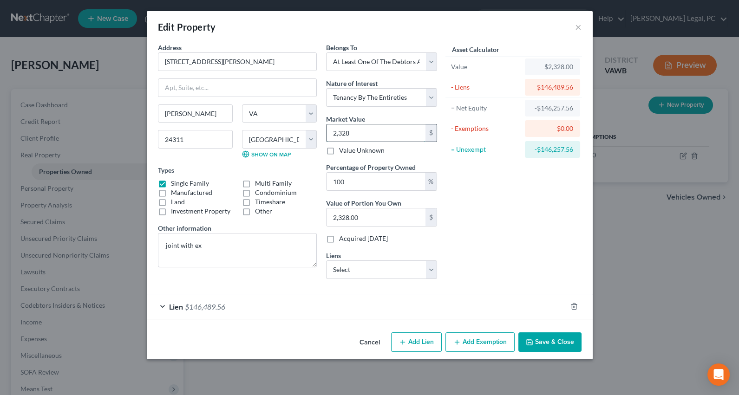
type input "23,280.00"
type input "23,2800"
type input "232,800.00"
type input "232,800"
click at [544, 338] on button "Save & Close" at bounding box center [549, 343] width 63 height 20
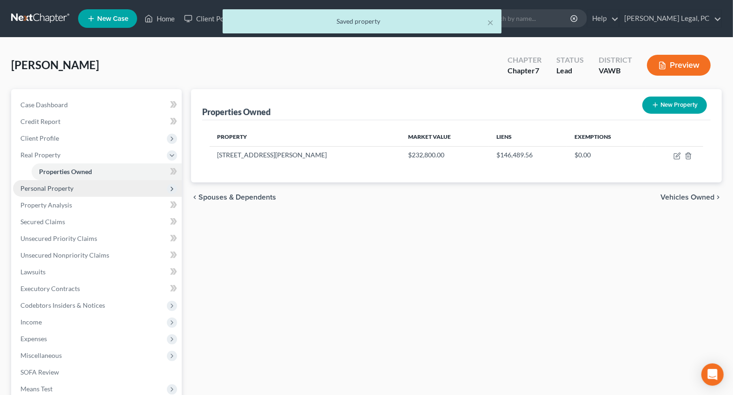
click at [42, 188] on span "Personal Property" at bounding box center [46, 188] width 53 height 8
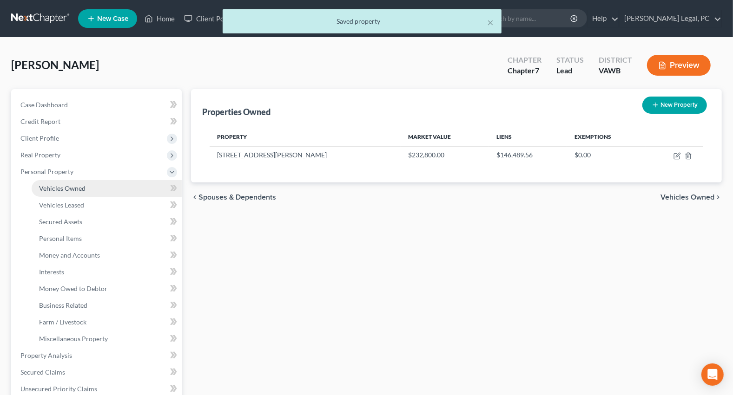
click at [57, 186] on span "Vehicles Owned" at bounding box center [62, 188] width 46 height 8
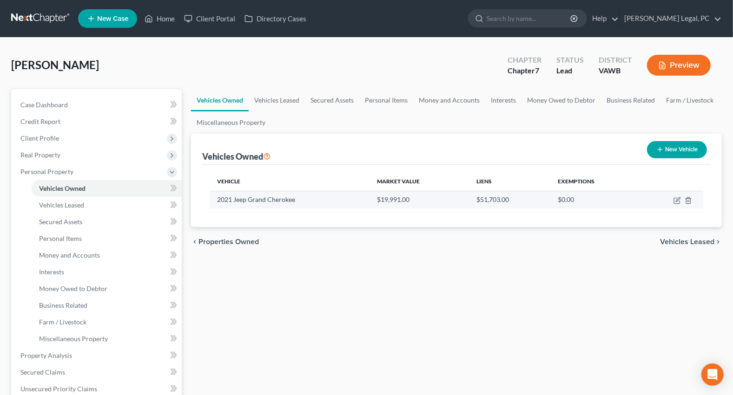
click at [669, 203] on td at bounding box center [671, 200] width 64 height 18
click at [674, 203] on icon "button" at bounding box center [676, 200] width 7 height 7
select select "0"
select select "5"
select select "2"
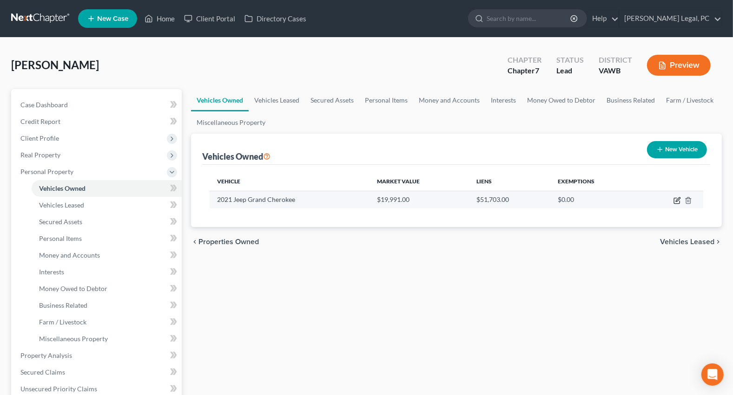
select select "0"
select select "10"
select select "3"
select select "0"
select select "4"
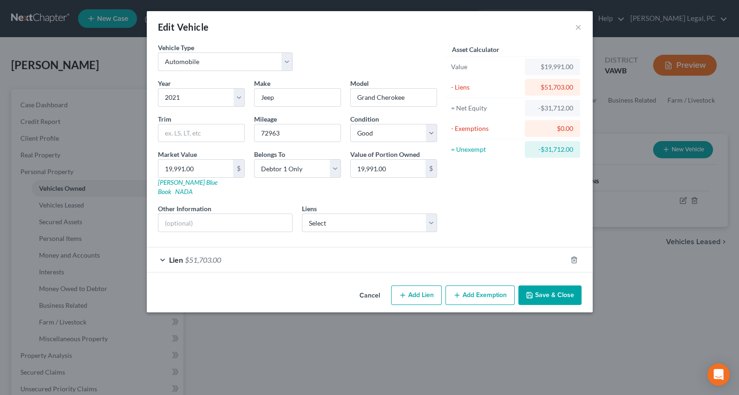
click at [357, 249] on div "Lien $51,703.00" at bounding box center [357, 260] width 420 height 25
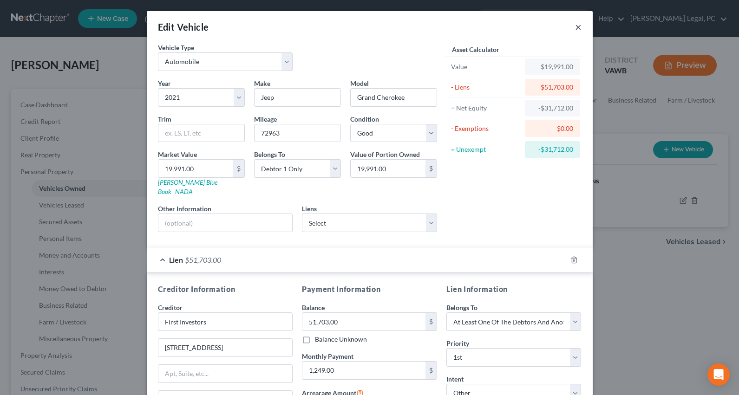
click at [575, 30] on button "×" at bounding box center [578, 26] width 7 height 11
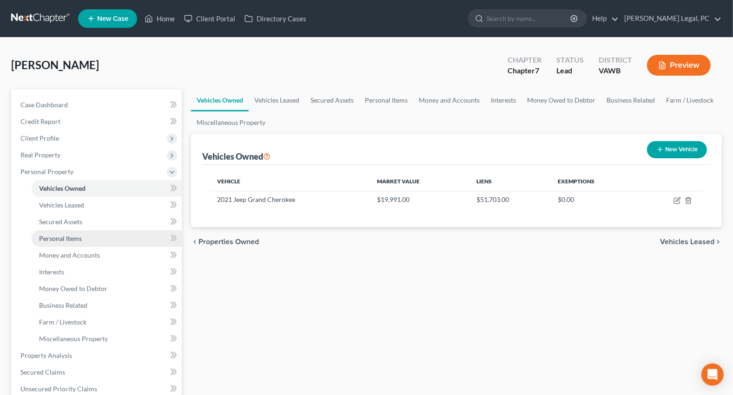
scroll to position [211, 0]
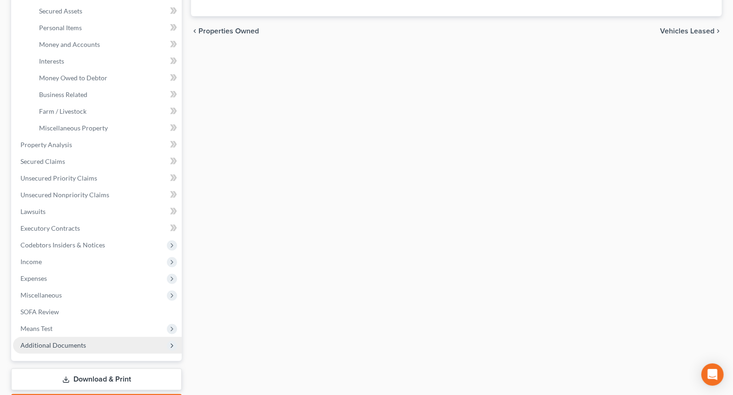
click at [58, 342] on span "Additional Documents" at bounding box center [53, 345] width 66 height 8
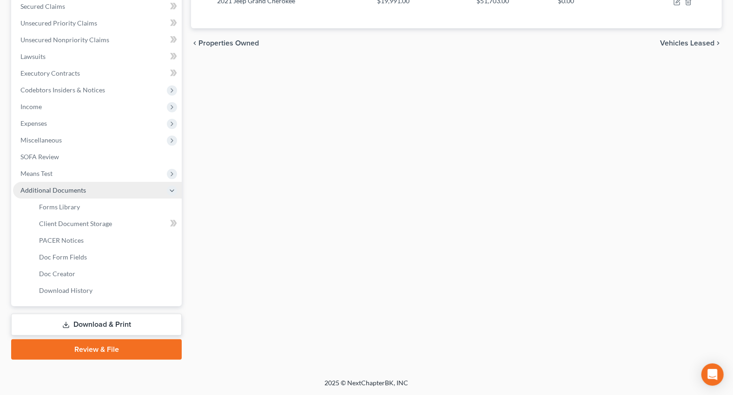
scroll to position [197, 0]
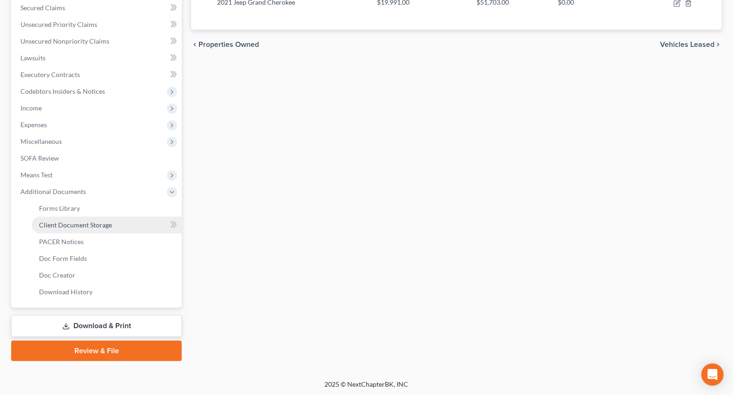
click at [89, 218] on link "Client Document Storage" at bounding box center [107, 225] width 150 height 17
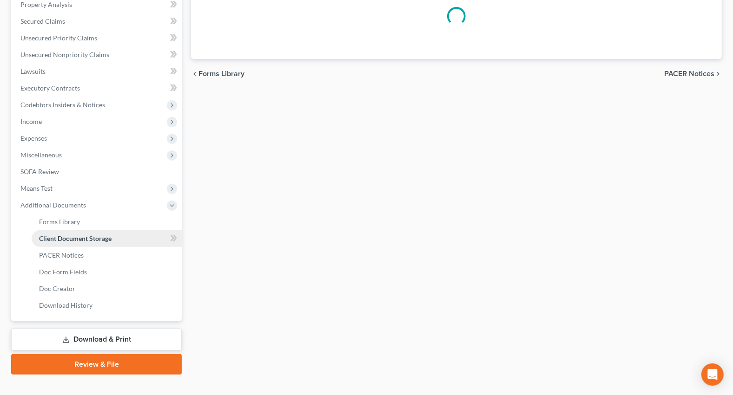
select select "0"
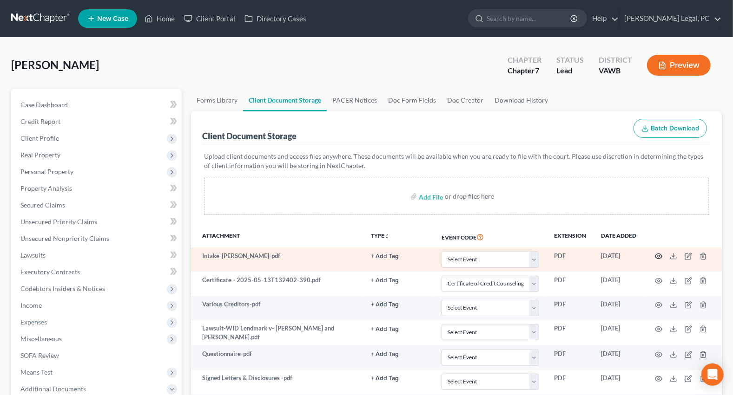
click at [655, 255] on icon "button" at bounding box center [658, 256] width 7 height 7
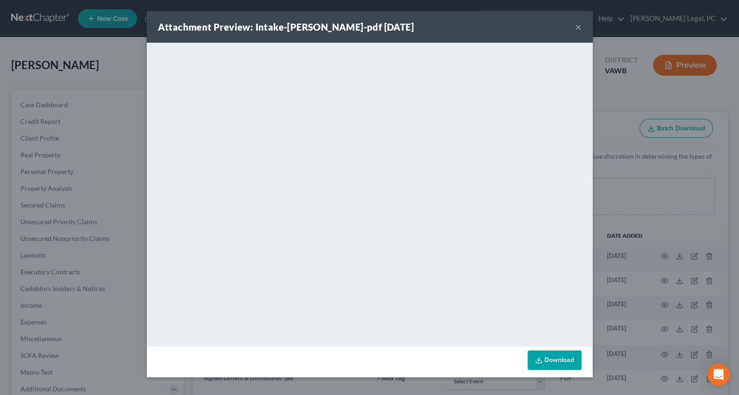
click at [576, 29] on button "×" at bounding box center [578, 26] width 7 height 11
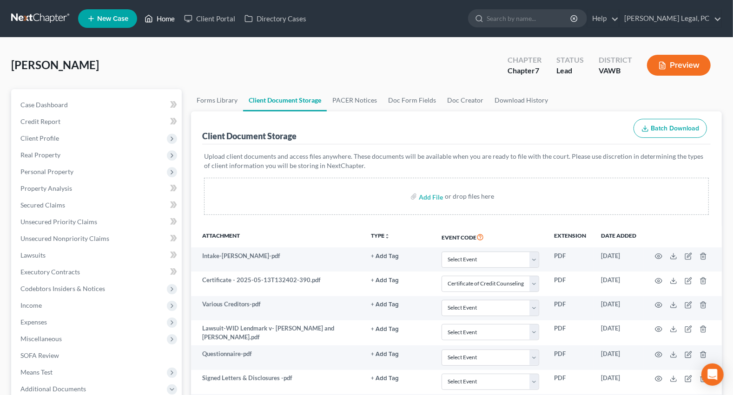
click at [167, 13] on link "Home" at bounding box center [159, 18] width 39 height 17
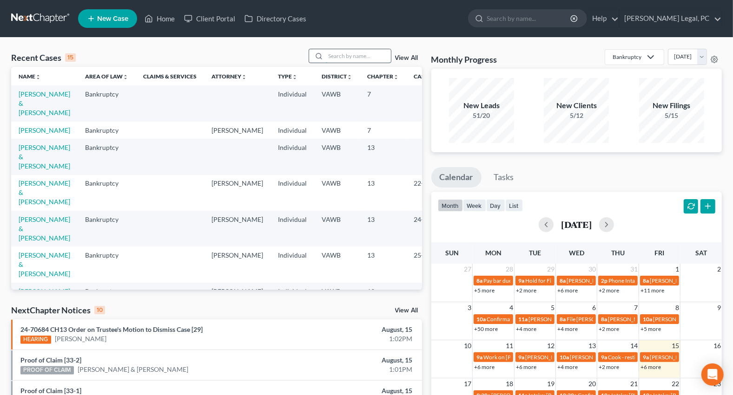
click at [340, 59] on input "search" at bounding box center [358, 55] width 65 height 13
type input "kent"
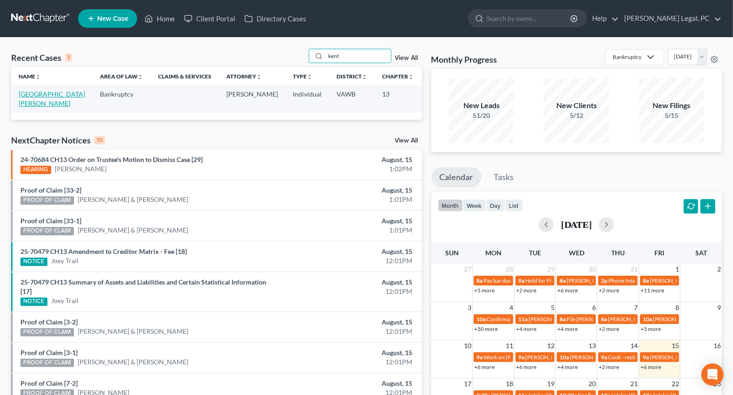
click at [24, 92] on link "[GEOGRAPHIC_DATA][PERSON_NAME]" at bounding box center [52, 98] width 66 height 17
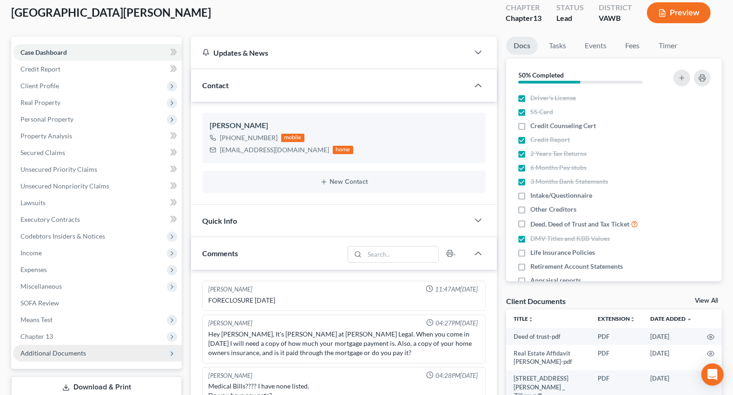
scroll to position [253, 0]
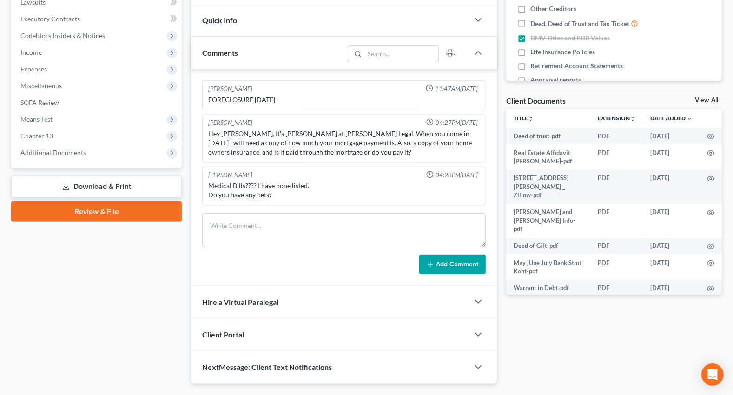
click at [96, 178] on link "Download & Print" at bounding box center [96, 187] width 170 height 22
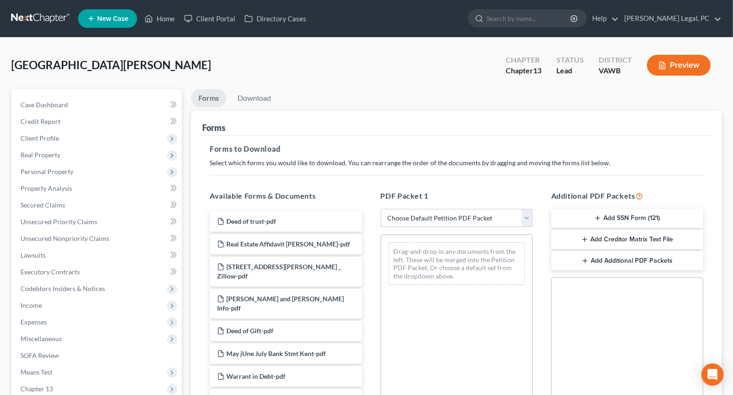
click at [412, 217] on select "Choose Default Petition PDF Packet Complete Bankruptcy Petition (all forms and …" at bounding box center [456, 218] width 152 height 19
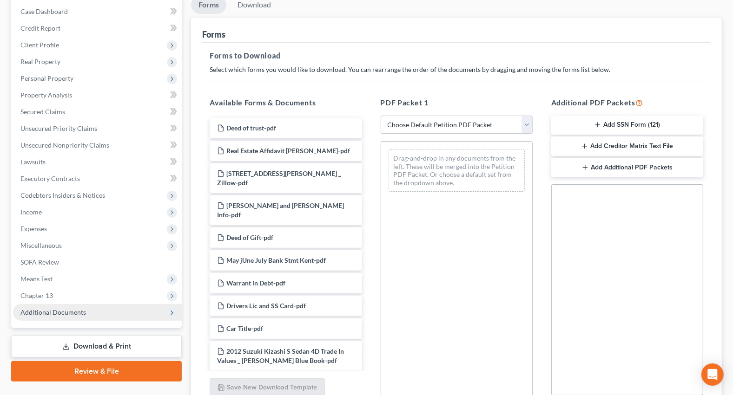
scroll to position [177, 0]
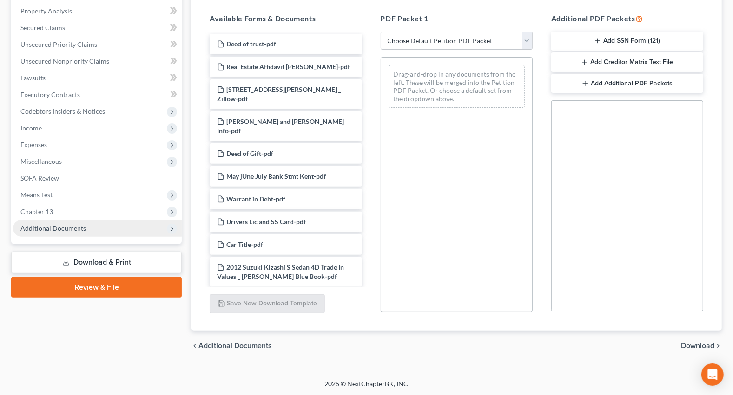
click at [62, 226] on span "Additional Documents" at bounding box center [53, 228] width 66 height 8
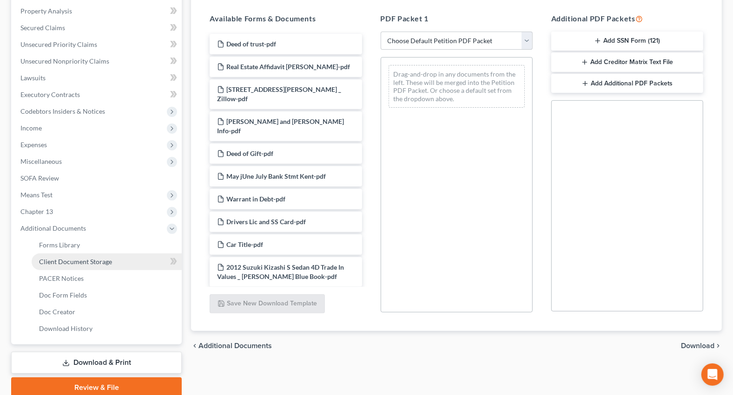
click at [89, 263] on span "Client Document Storage" at bounding box center [75, 262] width 73 height 8
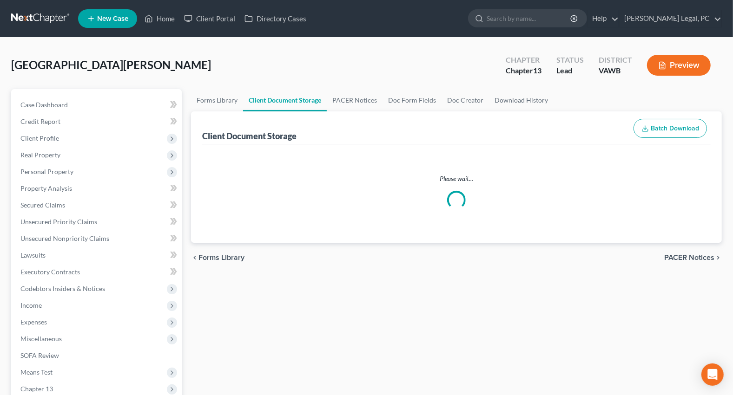
select select "0"
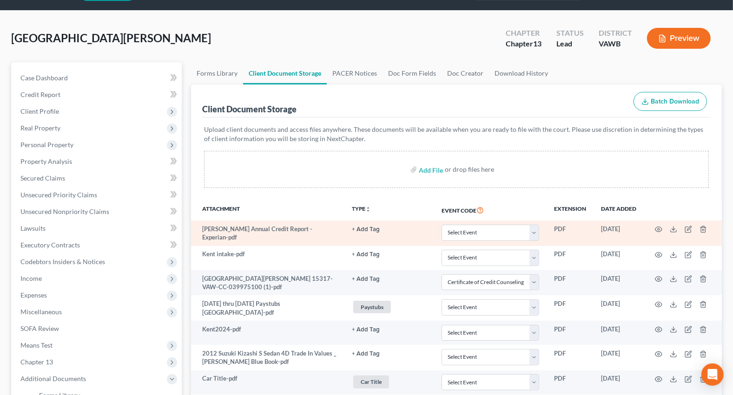
scroll to position [169, 0]
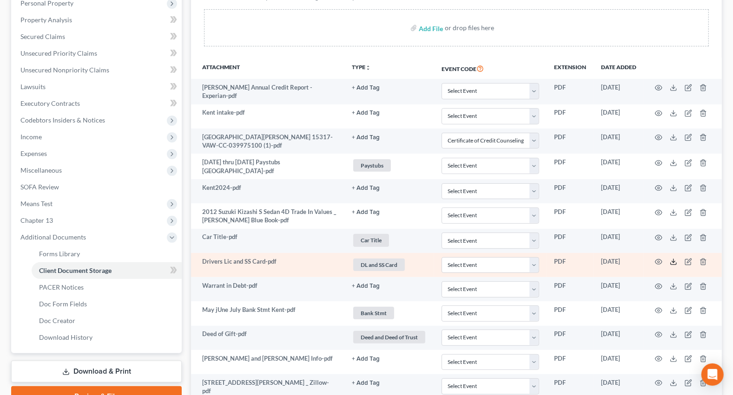
click at [671, 259] on icon at bounding box center [672, 261] width 7 height 7
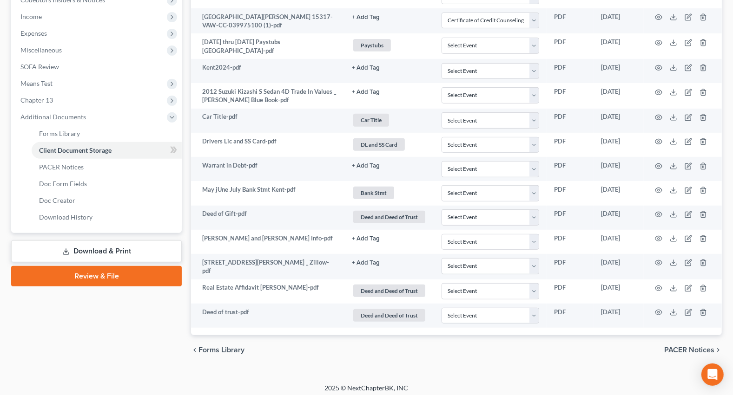
scroll to position [290, 0]
click at [80, 248] on link "Download & Print" at bounding box center [96, 251] width 170 height 22
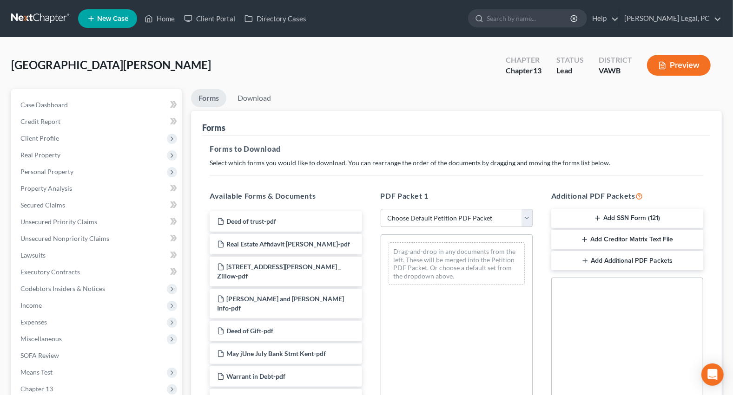
click at [448, 217] on select "Choose Default Petition PDF Packet Complete Bankruptcy Petition (all forms and …" at bounding box center [456, 218] width 152 height 19
select select "0"
click at [380, 209] on select "Choose Default Petition PDF Packet Complete Bankruptcy Petition (all forms and …" at bounding box center [456, 218] width 152 height 19
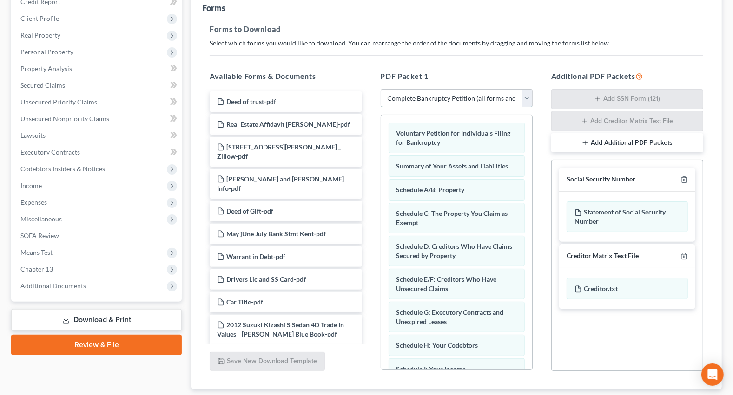
scroll to position [126, 0]
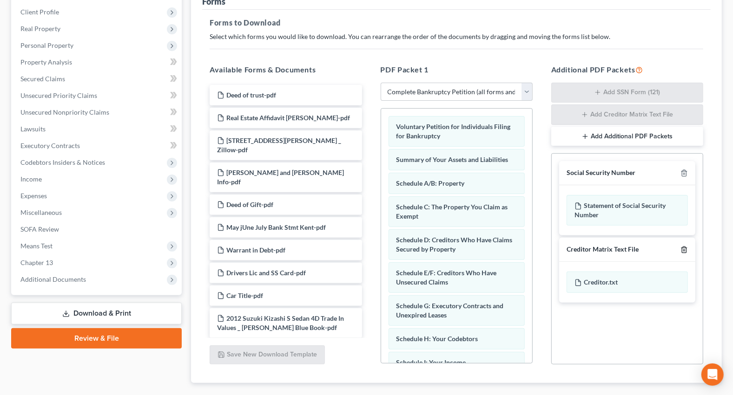
click at [682, 249] on icon "button" at bounding box center [684, 250] width 4 height 6
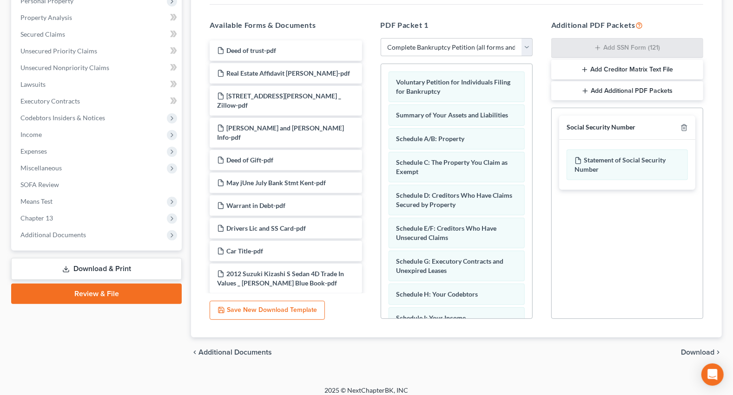
scroll to position [177, 0]
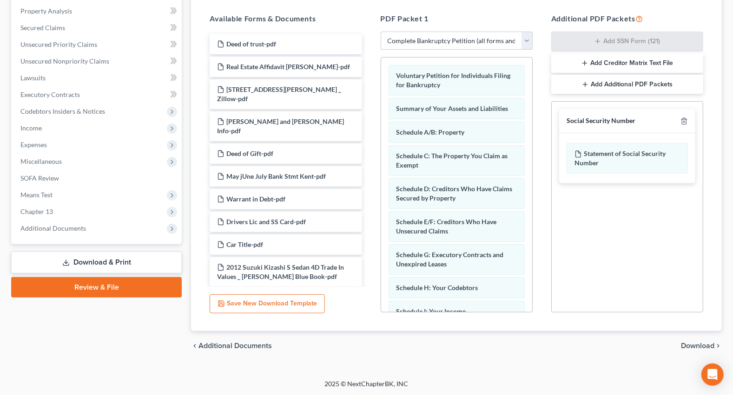
click at [711, 343] on span "Download" at bounding box center [697, 345] width 33 height 7
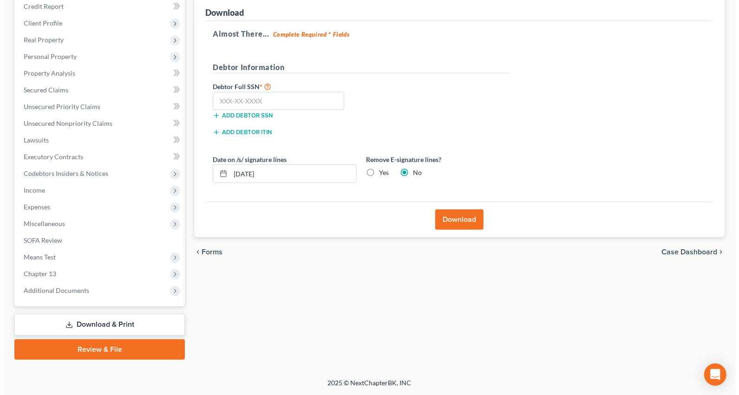
scroll to position [114, 0]
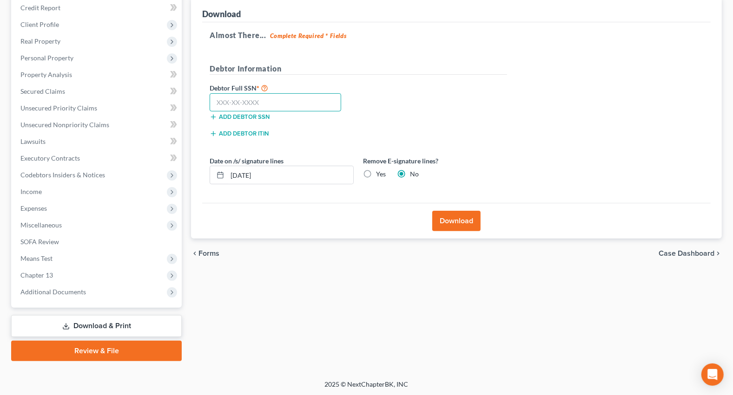
click at [260, 94] on input "text" at bounding box center [275, 102] width 131 height 19
type input "592-61-6724"
click at [455, 220] on button "Download" at bounding box center [456, 221] width 48 height 20
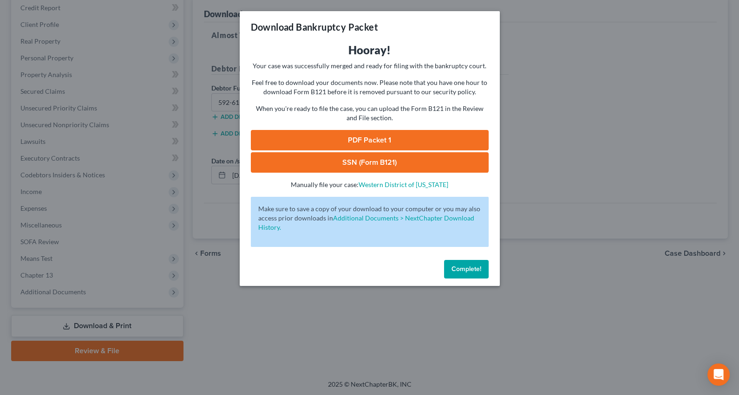
click at [448, 157] on link "SSN (Form B121)" at bounding box center [370, 162] width 238 height 20
click at [375, 135] on link "PDF Packet 1" at bounding box center [370, 140] width 238 height 20
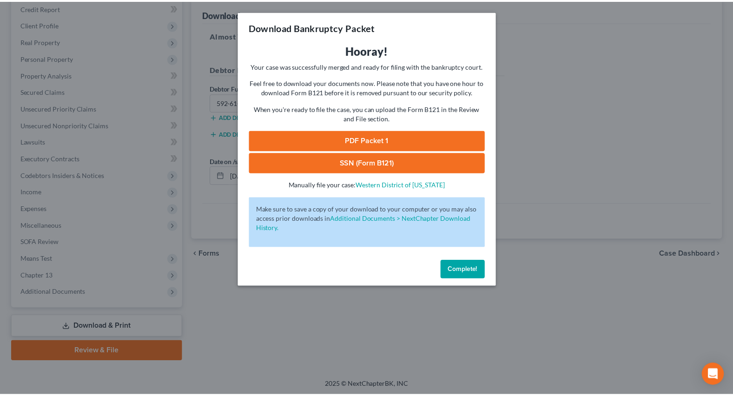
scroll to position [113, 0]
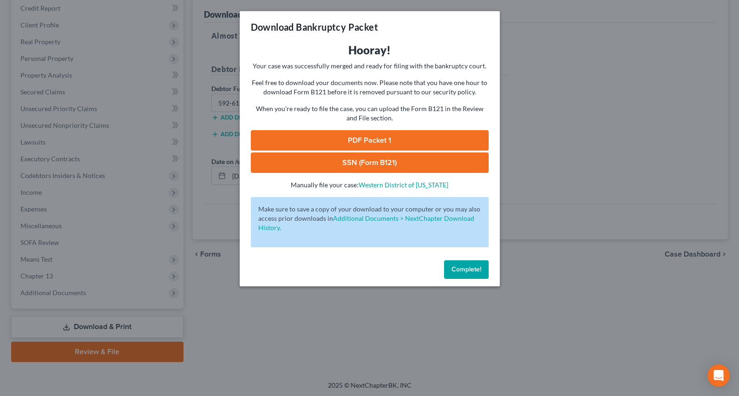
click at [316, 379] on div "Download Bankruptcy Packet Hooray! Your case was successfully merged and ready …" at bounding box center [369, 198] width 739 height 396
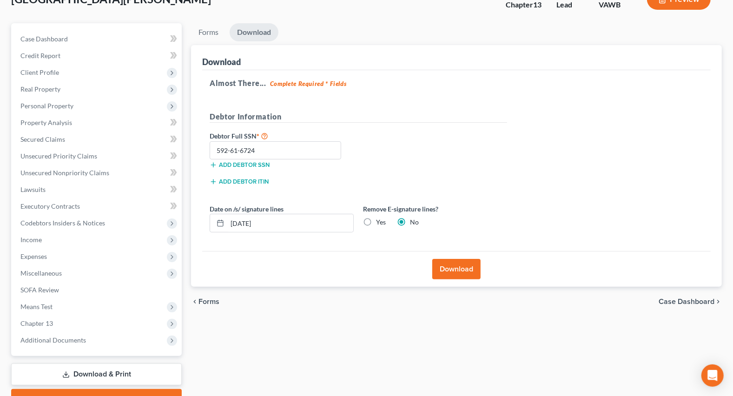
scroll to position [0, 0]
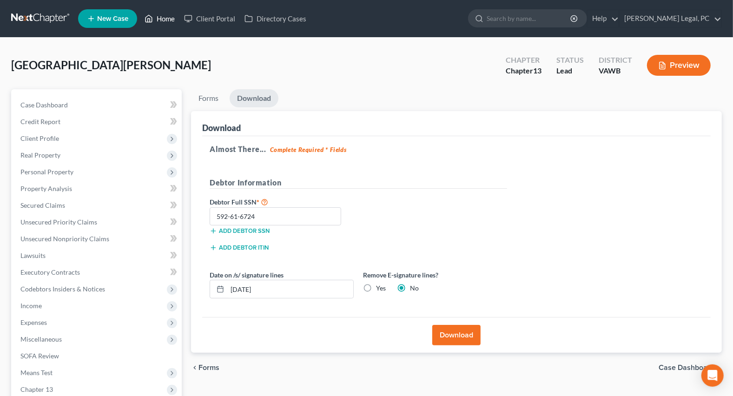
click at [150, 17] on icon at bounding box center [148, 18] width 8 height 11
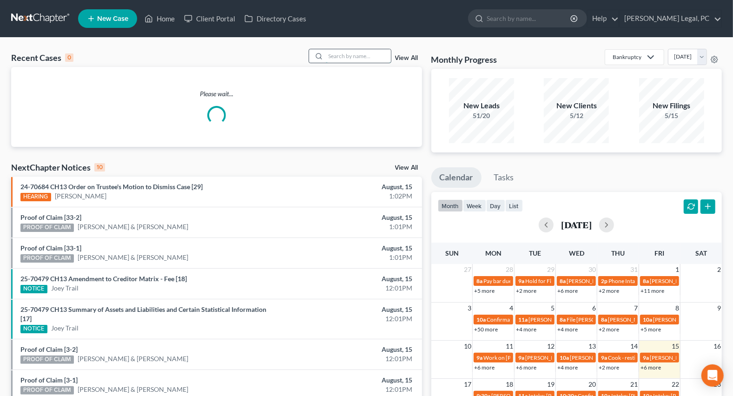
click at [332, 59] on input "search" at bounding box center [358, 55] width 65 height 13
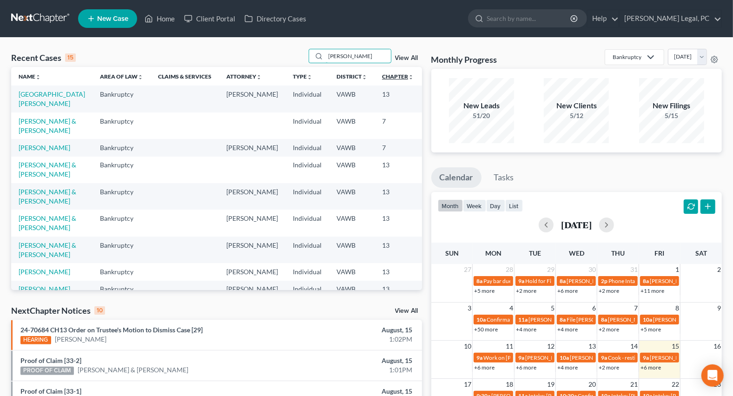
type input "[PERSON_NAME]"
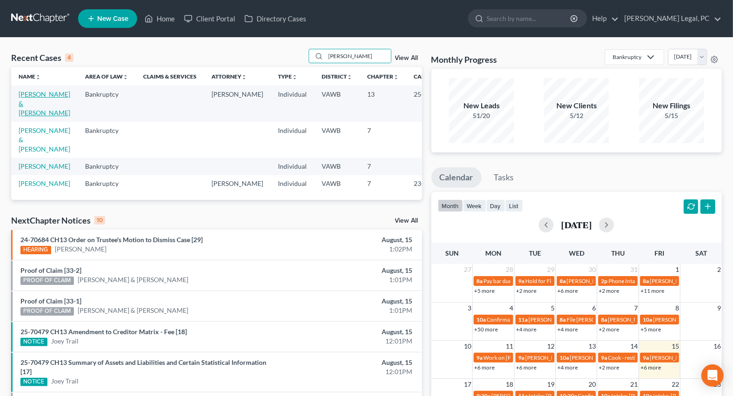
click at [25, 106] on link "[PERSON_NAME] & [PERSON_NAME]" at bounding box center [45, 103] width 52 height 26
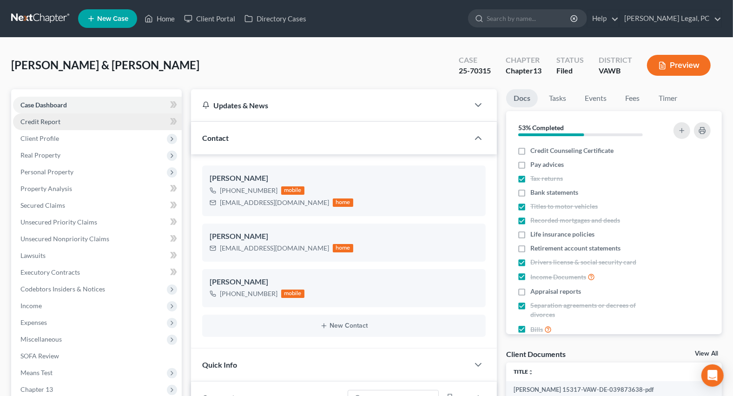
scroll to position [1439, 0]
